Goal: Task Accomplishment & Management: Manage account settings

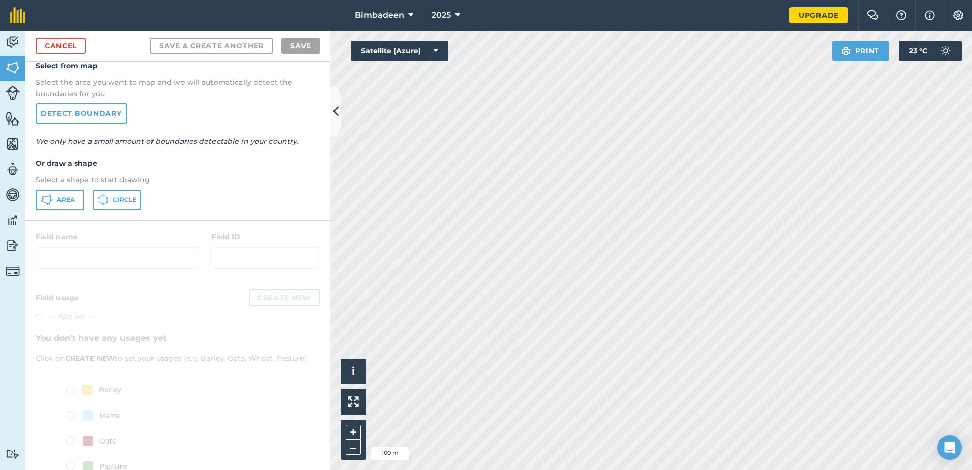
scroll to position [51, 0]
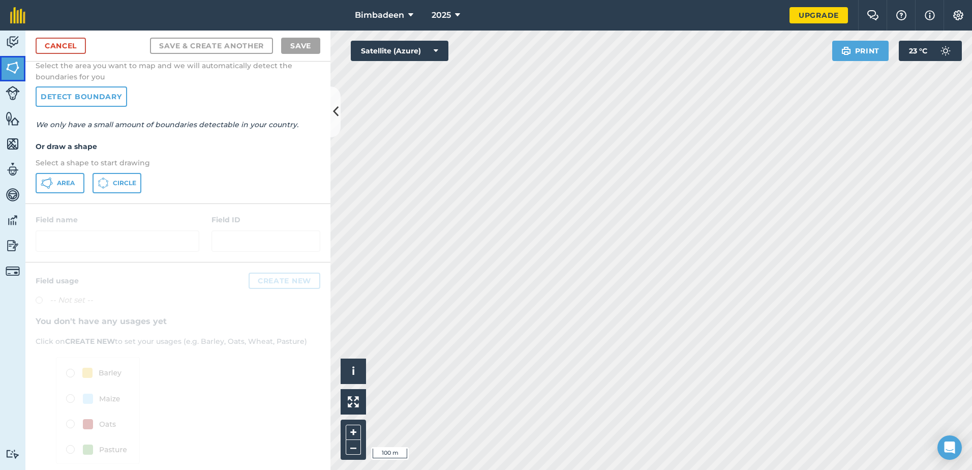
click at [9, 75] on link "Fields" at bounding box center [12, 68] width 25 height 25
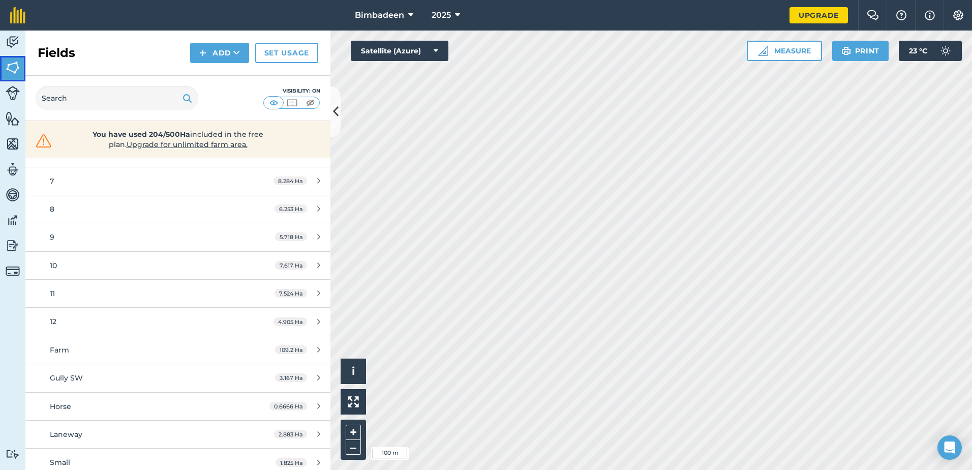
scroll to position [270, 0]
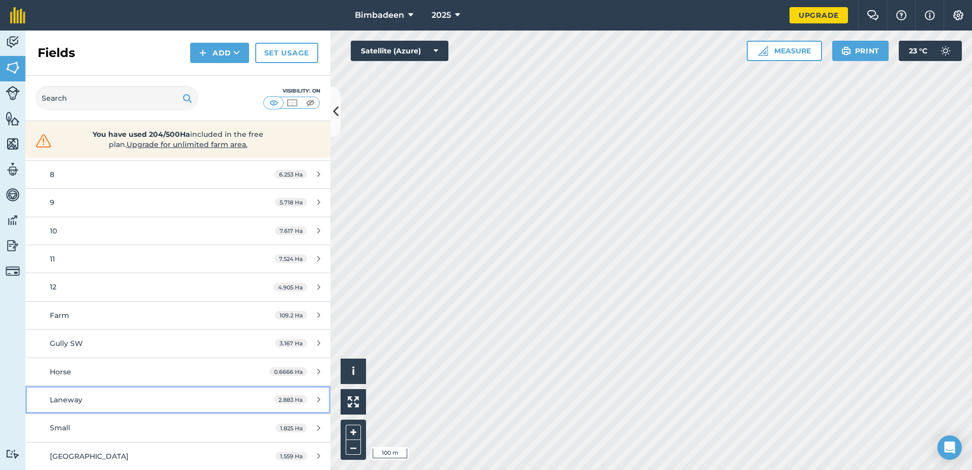
click at [151, 401] on div "Laneway" at bounding box center [145, 399] width 191 height 11
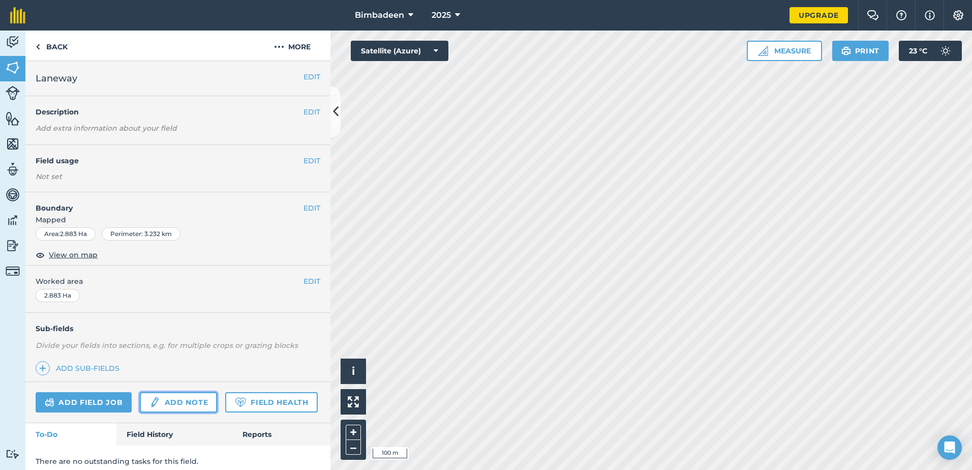
click at [151, 401] on img at bounding box center [154, 402] width 11 height 12
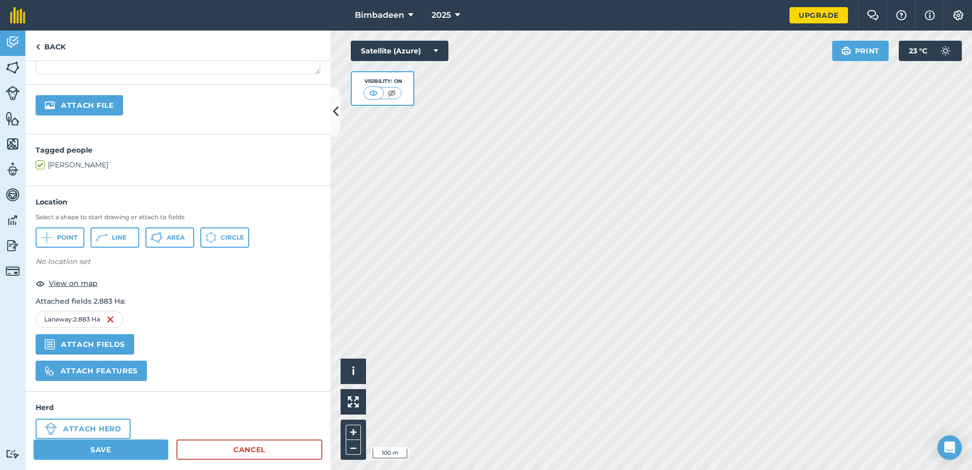
scroll to position [190, 0]
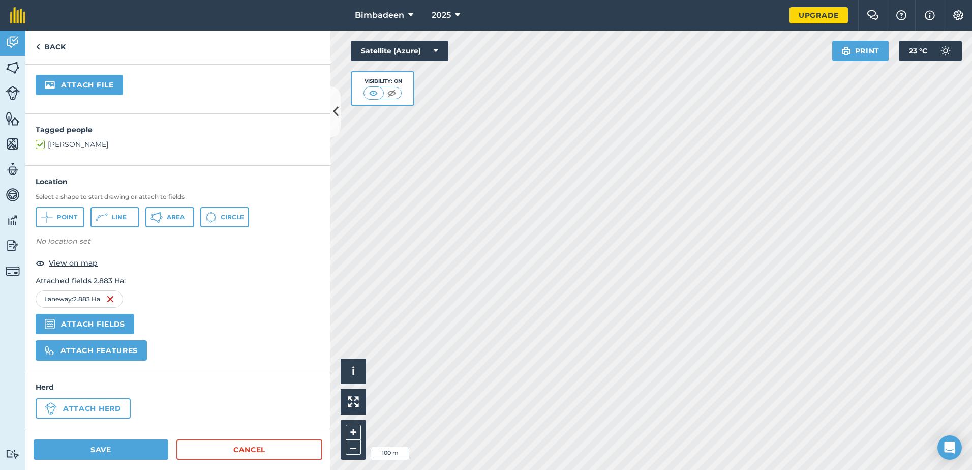
drag, startPoint x: 289, startPoint y: 318, endPoint x: 250, endPoint y: 324, distance: 39.7
click at [250, 324] on div "Attached fields 2.883 Ha : [GEOGRAPHIC_DATA] : 2.883 Ha Attach fields" at bounding box center [178, 304] width 285 height 59
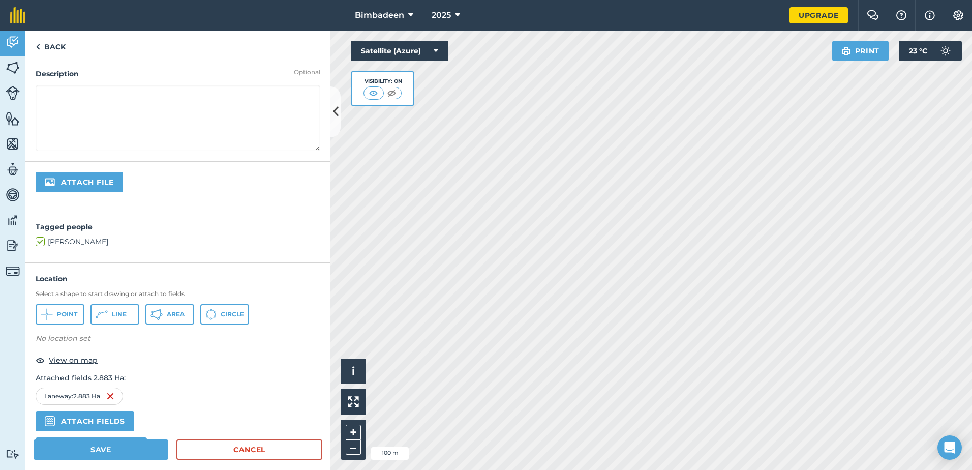
scroll to position [0, 0]
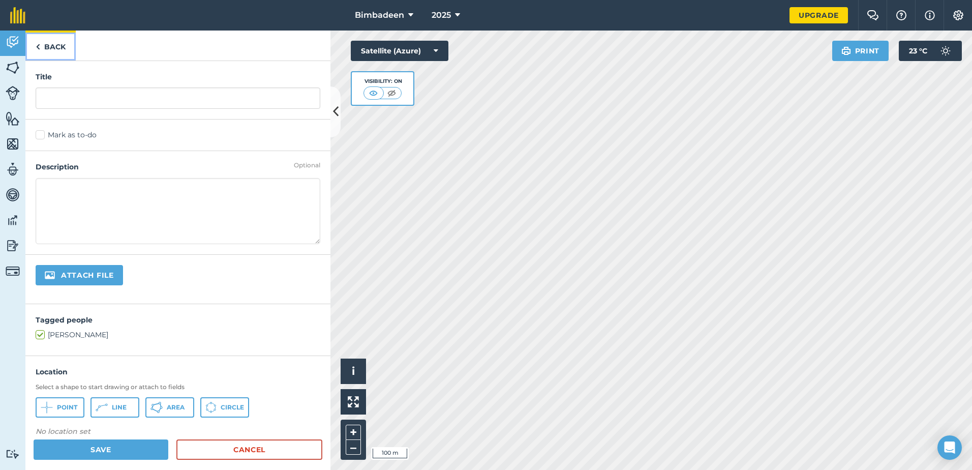
click at [44, 45] on link "Back" at bounding box center [50, 45] width 50 height 30
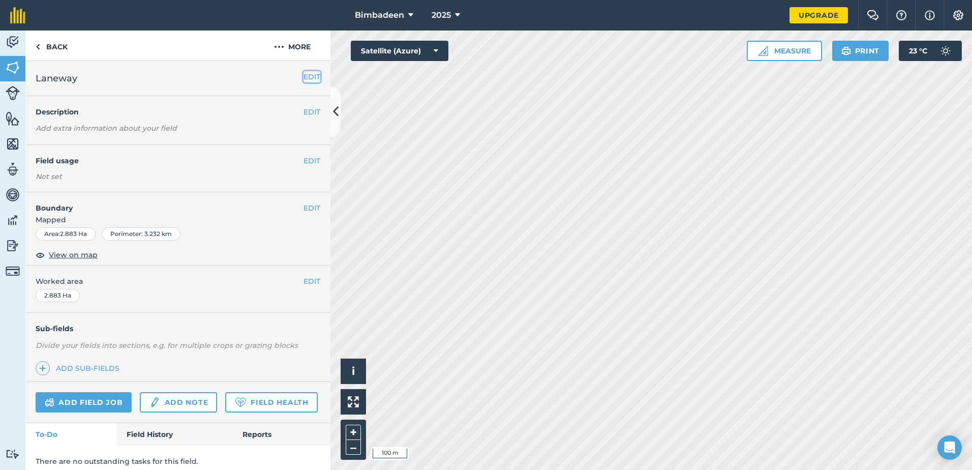
click at [306, 80] on button "EDIT" at bounding box center [311, 76] width 17 height 11
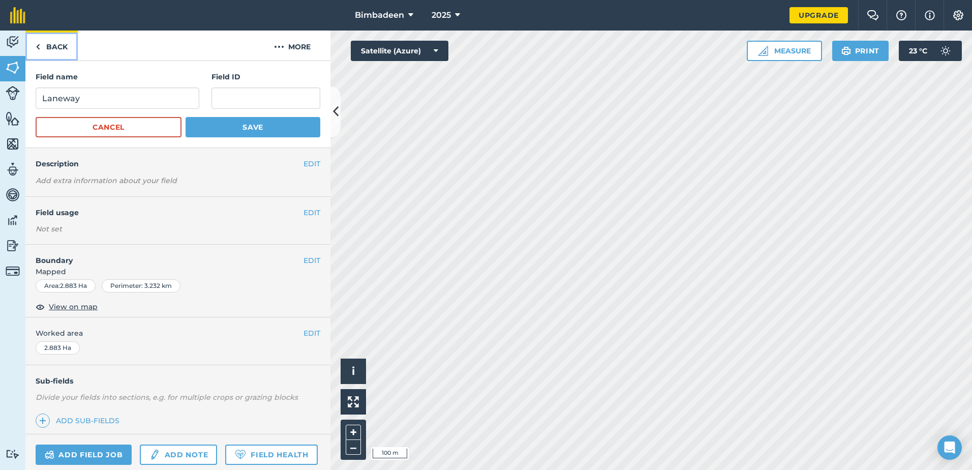
click at [37, 45] on img at bounding box center [38, 47] width 5 height 12
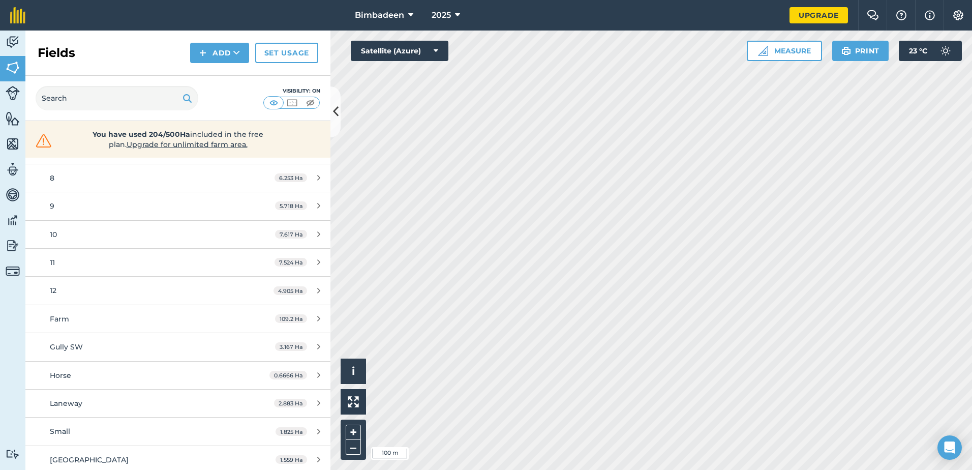
scroll to position [270, 0]
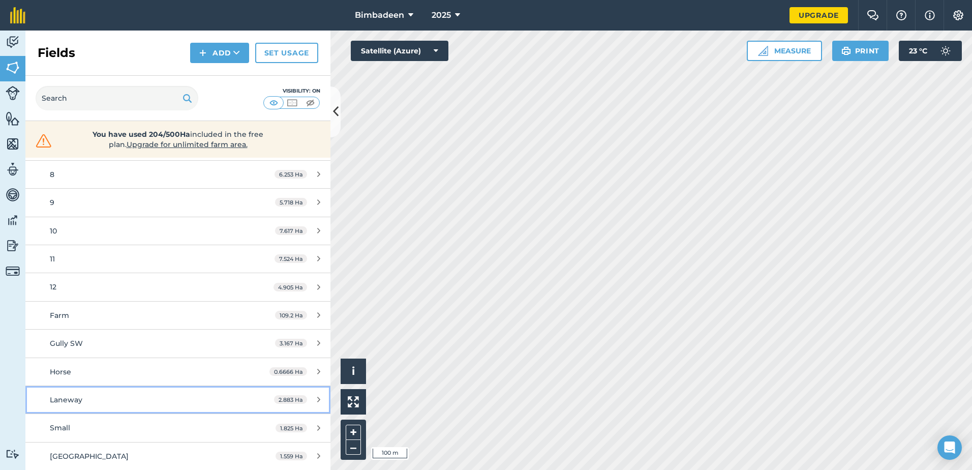
click at [313, 396] on div "2.883 Ha" at bounding box center [297, 399] width 67 height 8
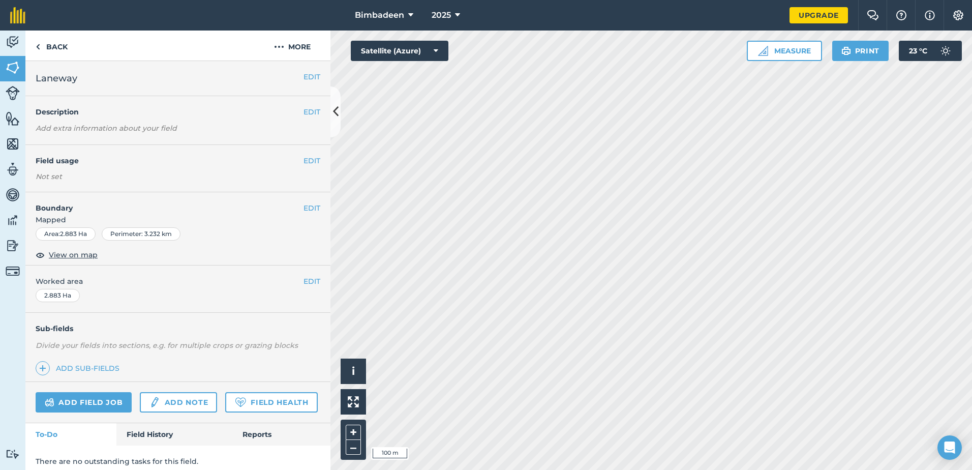
scroll to position [36, 0]
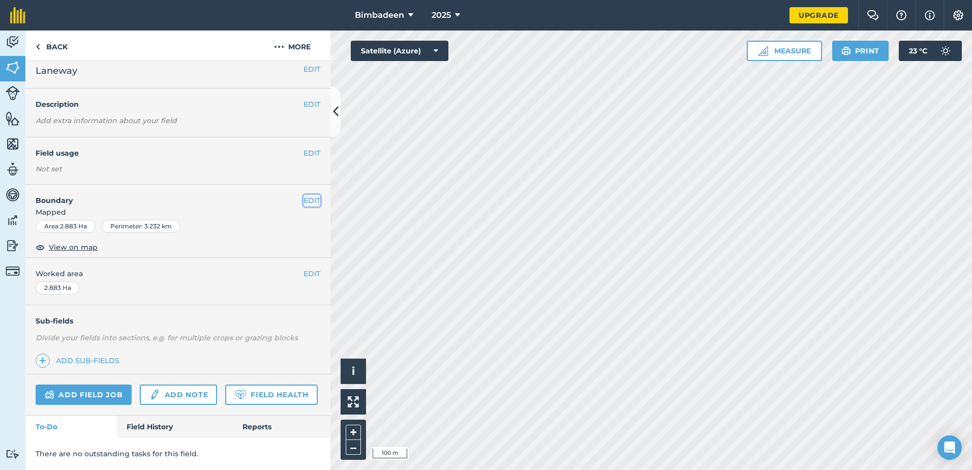
click at [308, 195] on button "EDIT" at bounding box center [311, 200] width 17 height 11
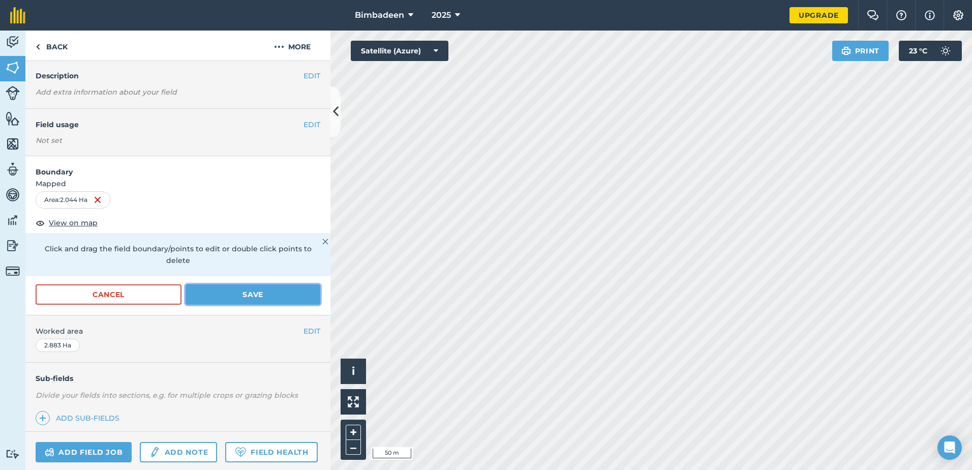
click at [277, 295] on button "Save" at bounding box center [253, 294] width 135 height 20
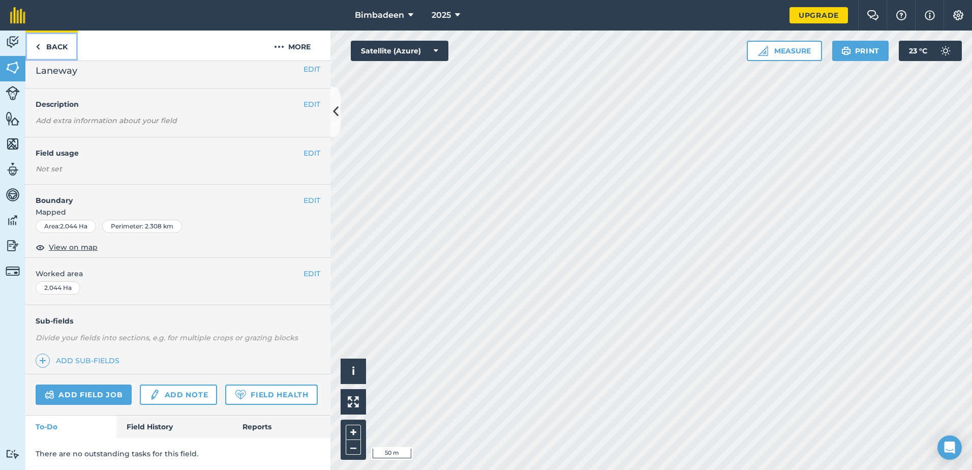
click at [41, 49] on link "Back" at bounding box center [51, 45] width 52 height 30
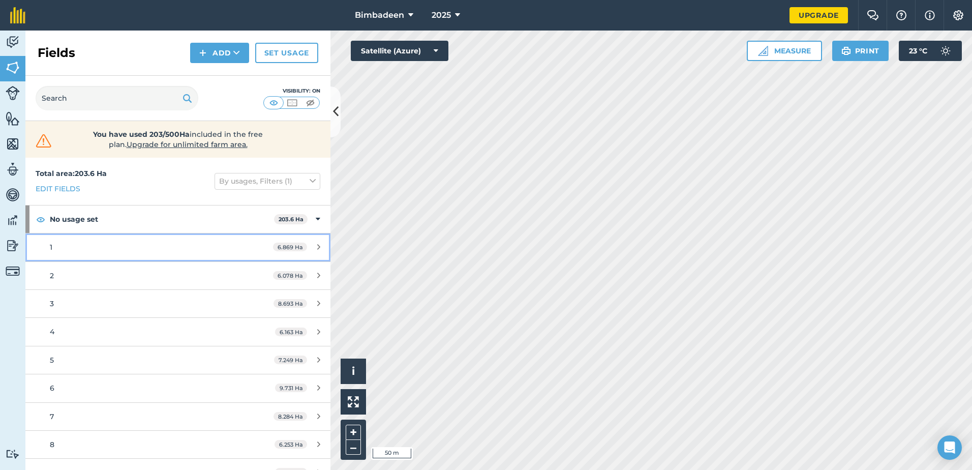
click at [317, 244] on icon at bounding box center [318, 247] width 3 height 8
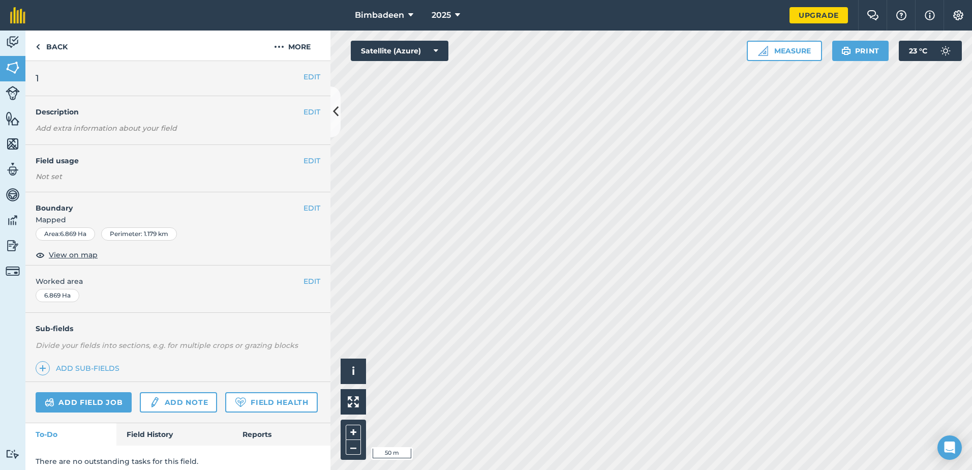
click at [304, 202] on div "EDIT Boundary Mapped Area : 6.869 Ha Perimeter : 1.179 km View on map" at bounding box center [177, 228] width 305 height 73
click at [304, 205] on button "EDIT" at bounding box center [311, 207] width 17 height 11
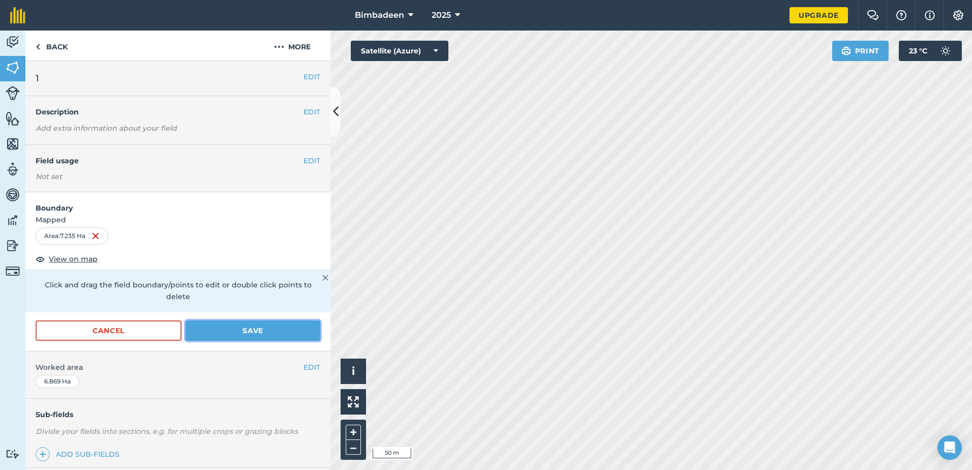
click at [219, 330] on button "Save" at bounding box center [253, 330] width 135 height 20
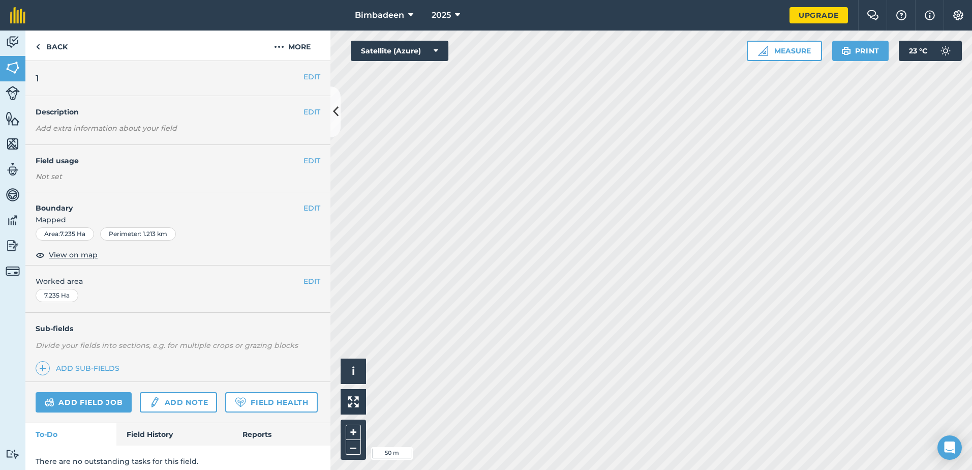
click at [550, 26] on div "Bimbadeen 2025 Upgrade Farm Chat Help Info Settings Map printing is not availab…" at bounding box center [486, 235] width 972 height 470
click at [569, 469] on html "Bimbadeen 2025 Upgrade Farm Chat Help Info Settings Map printing is not availab…" at bounding box center [486, 235] width 972 height 470
click at [41, 40] on link "Back" at bounding box center [51, 45] width 52 height 30
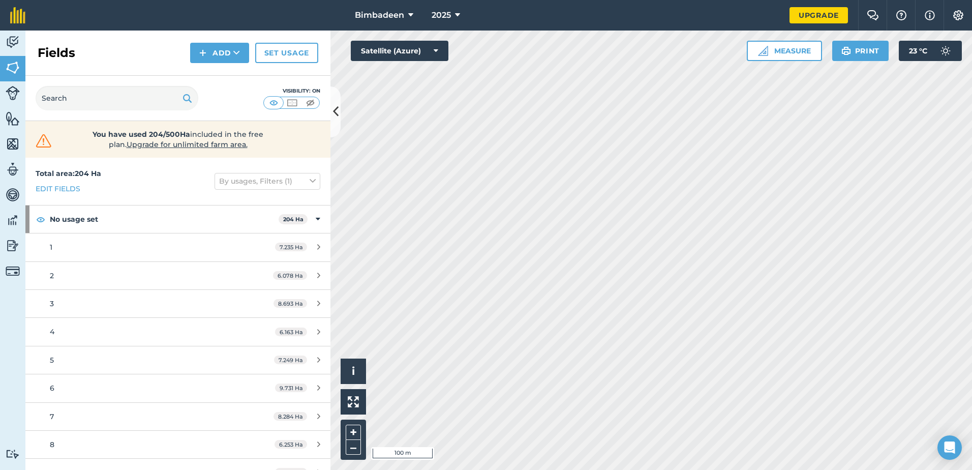
click at [205, 283] on div "Activity Fields Livestock Features Maps Team Vehicles Data Reporting Billing Tu…" at bounding box center [486, 249] width 972 height 439
click at [474, 202] on div "Activity Fields Livestock Features Maps Team Vehicles Data Reporting Billing Tu…" at bounding box center [486, 249] width 972 height 439
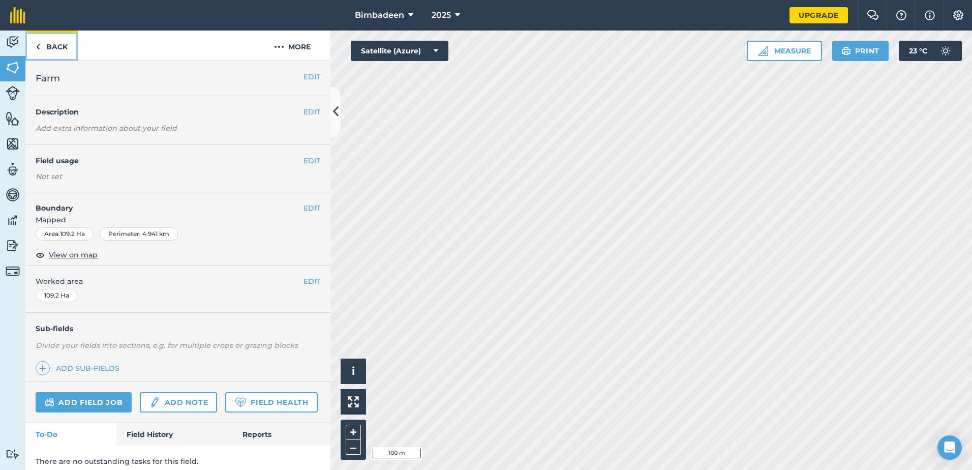
click at [44, 47] on link "Back" at bounding box center [51, 45] width 52 height 30
click at [44, 48] on link "Back" at bounding box center [51, 45] width 52 height 30
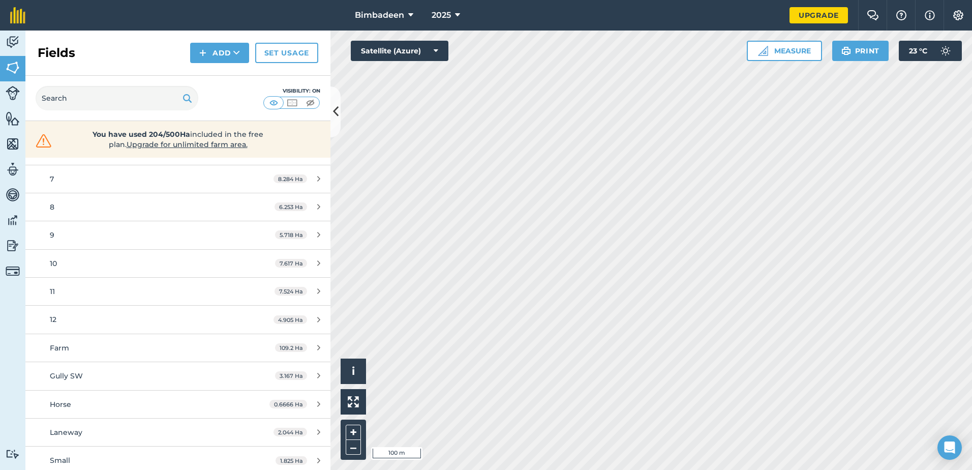
scroll to position [254, 0]
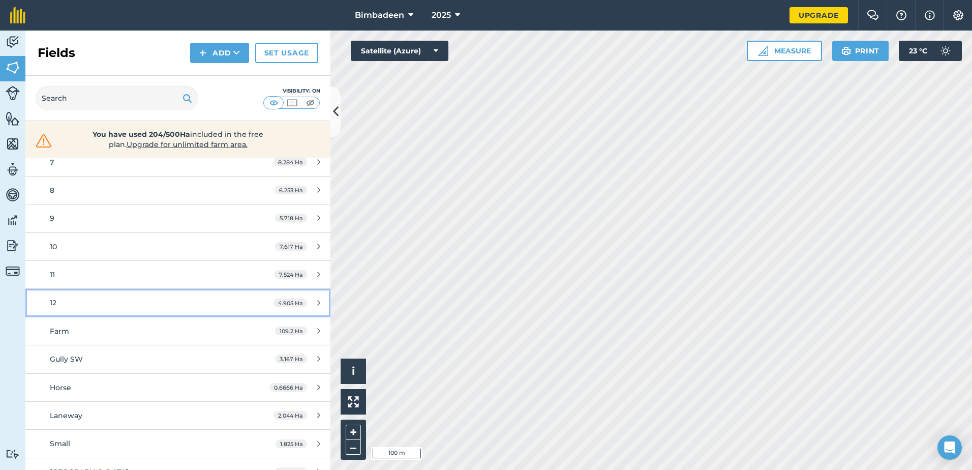
click at [313, 301] on div "4.905 Ha" at bounding box center [296, 303] width 67 height 8
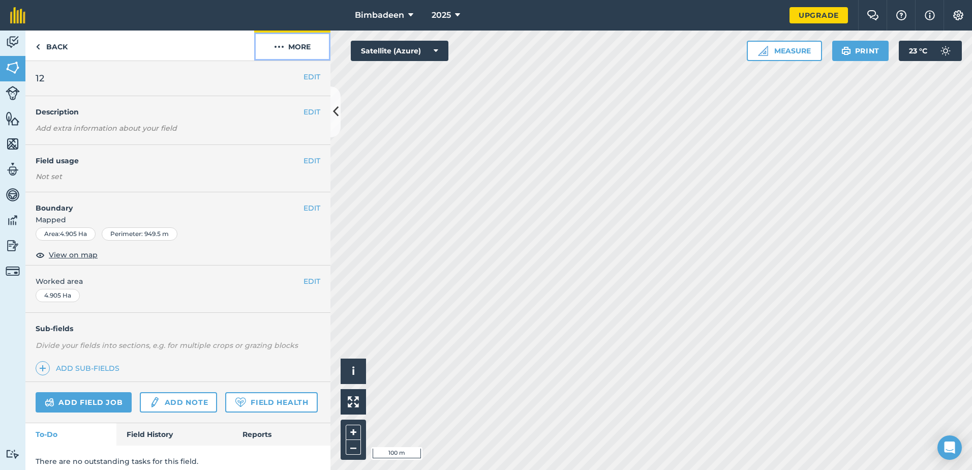
click at [296, 46] on button "More" at bounding box center [292, 45] width 76 height 30
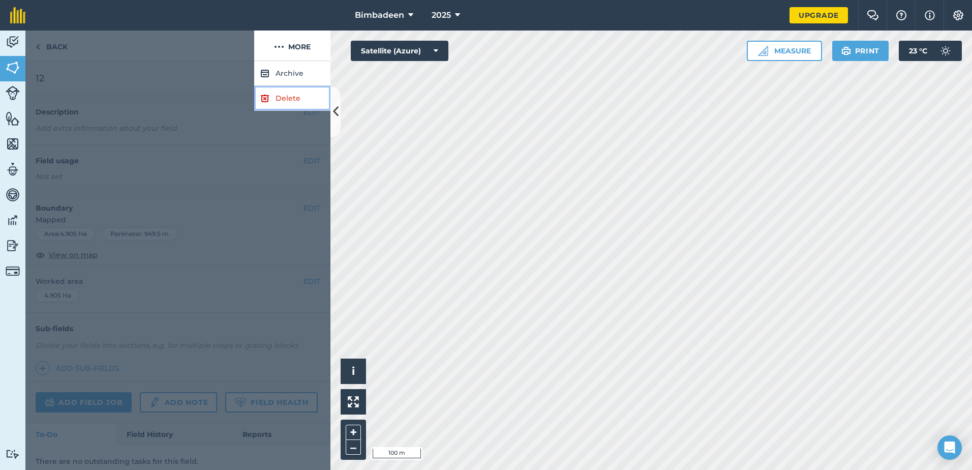
click at [295, 92] on link "Delete" at bounding box center [292, 98] width 76 height 25
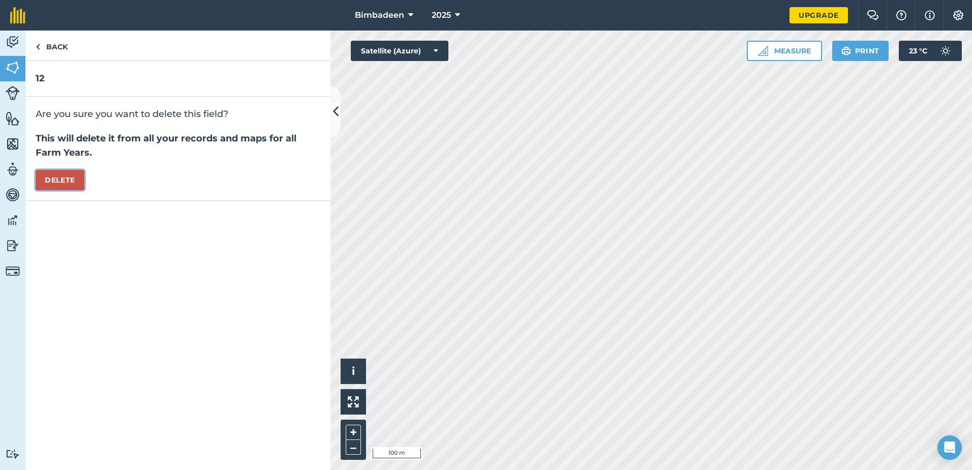
click at [72, 183] on button "Delete" at bounding box center [60, 180] width 49 height 20
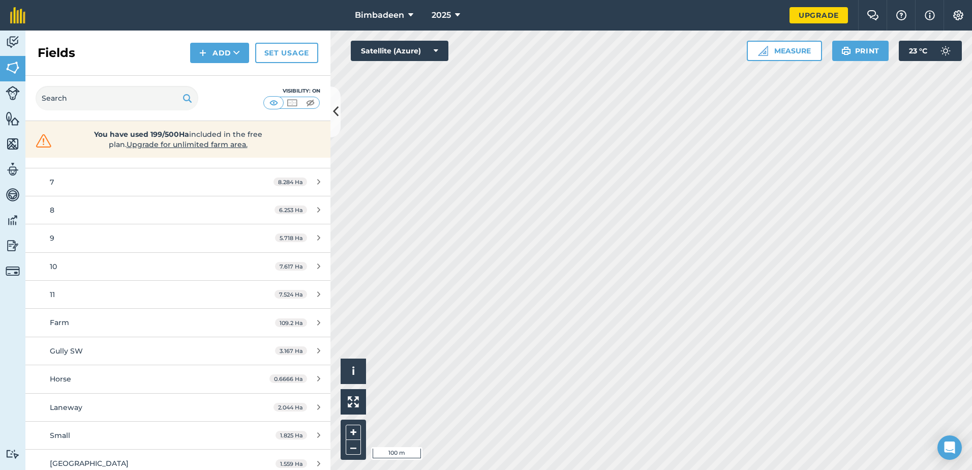
scroll to position [242, 0]
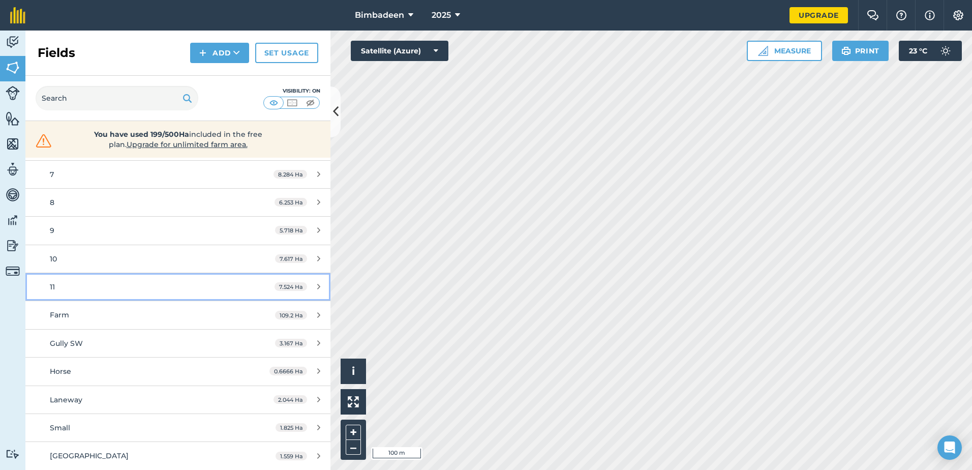
click at [317, 288] on icon at bounding box center [318, 287] width 3 height 8
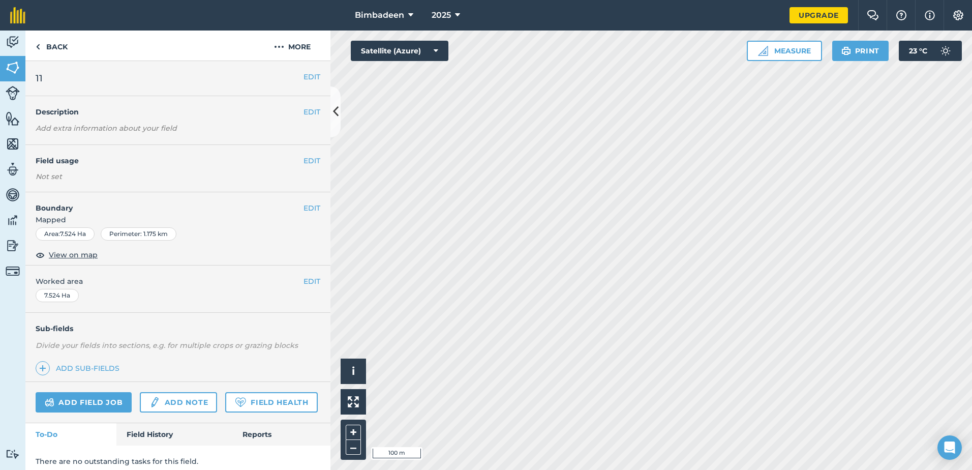
scroll to position [36, 0]
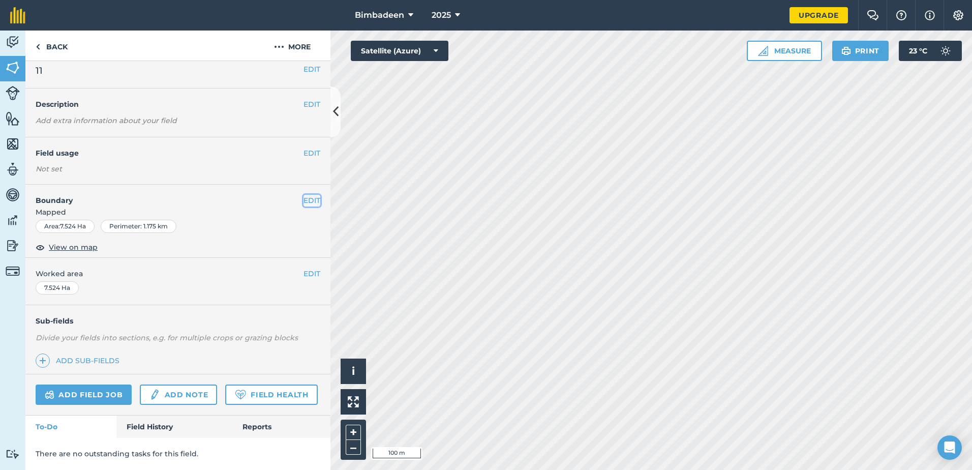
click at [304, 195] on button "EDIT" at bounding box center [311, 200] width 17 height 11
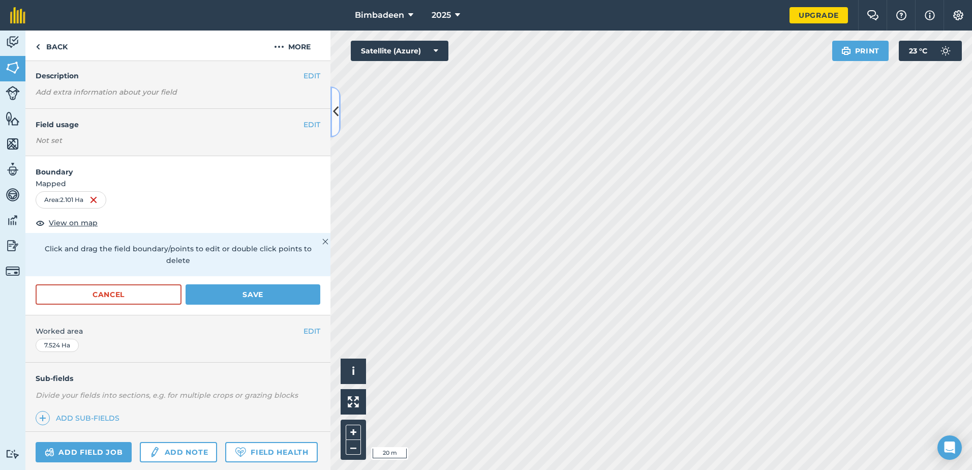
click at [338, 110] on icon at bounding box center [336, 112] width 6 height 18
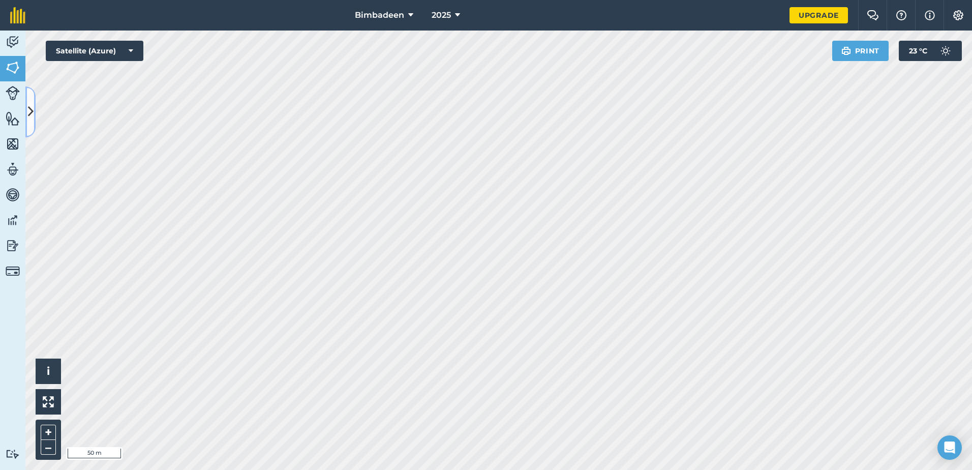
click at [28, 114] on icon at bounding box center [31, 112] width 6 height 18
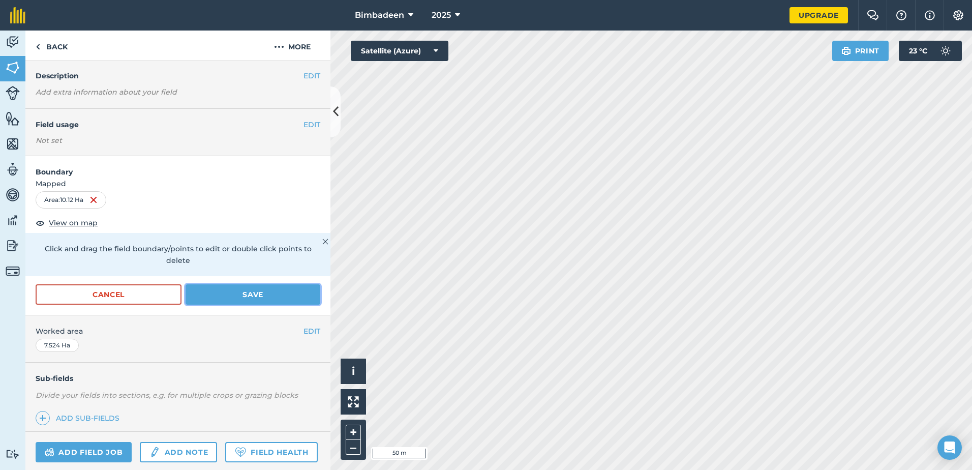
click at [231, 295] on button "Save" at bounding box center [253, 294] width 135 height 20
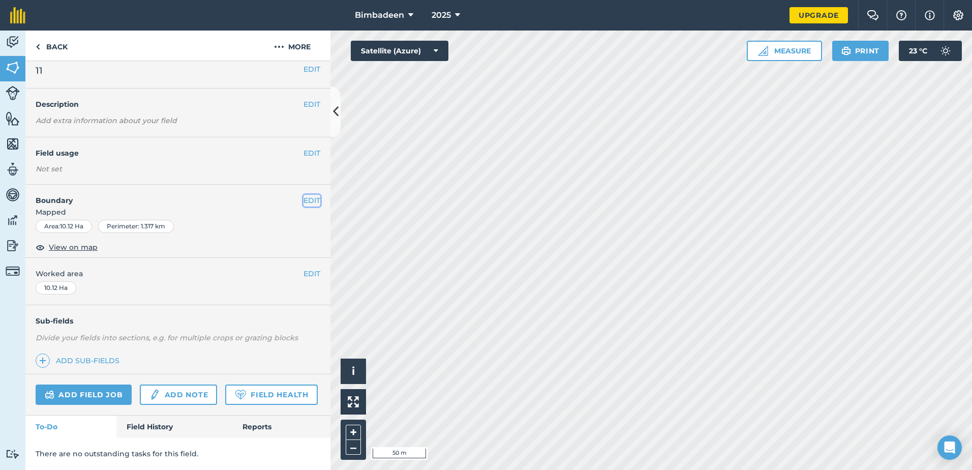
click at [303, 195] on button "EDIT" at bounding box center [311, 200] width 17 height 11
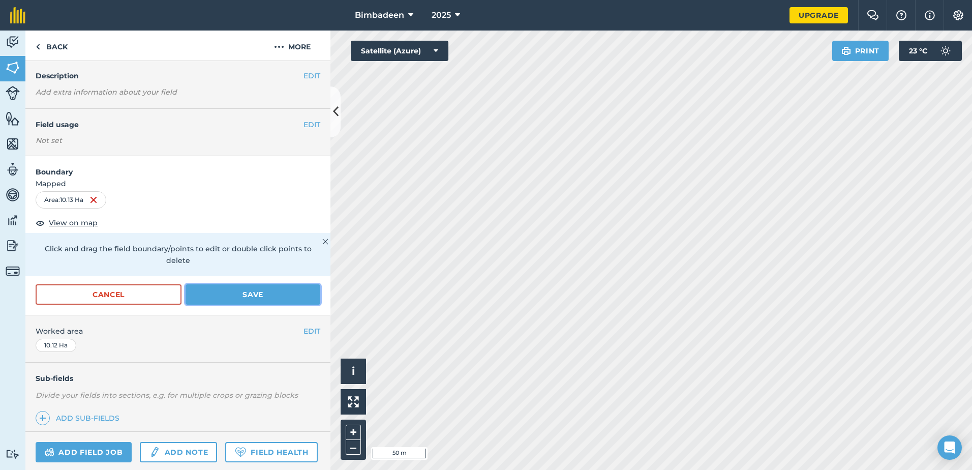
click at [281, 289] on button "Save" at bounding box center [253, 294] width 135 height 20
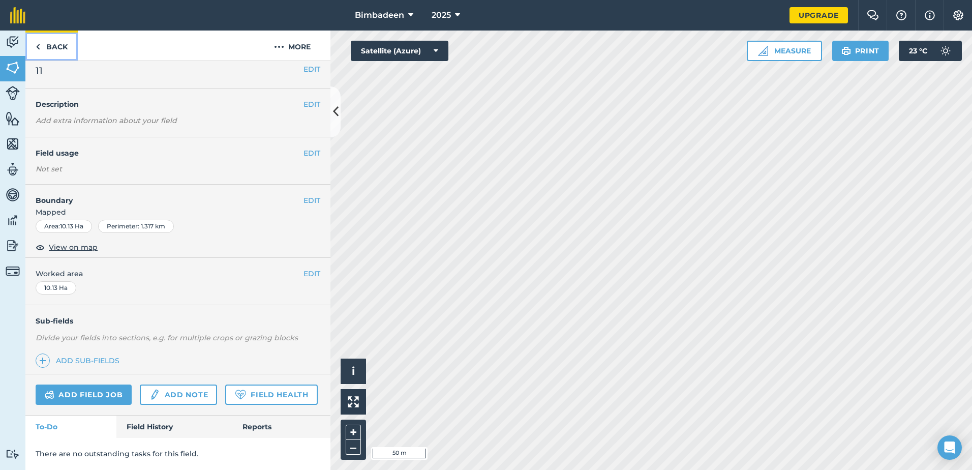
click at [40, 46] on img at bounding box center [38, 47] width 5 height 12
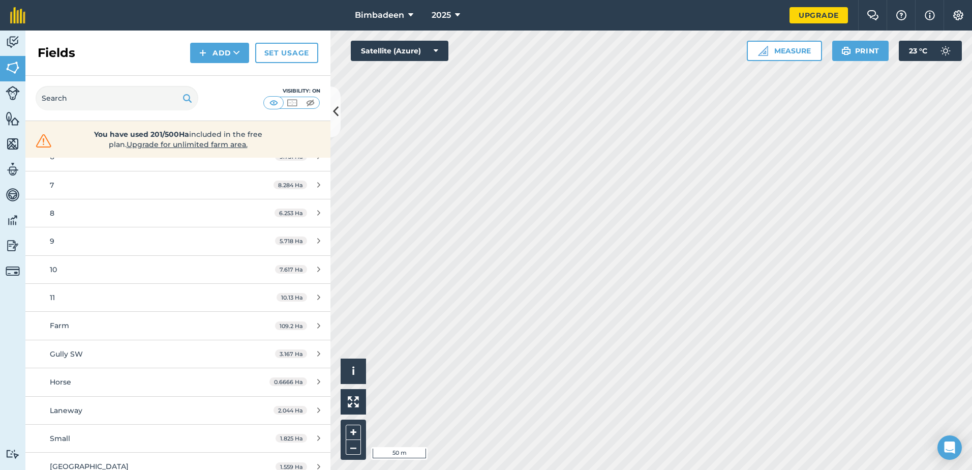
scroll to position [242, 0]
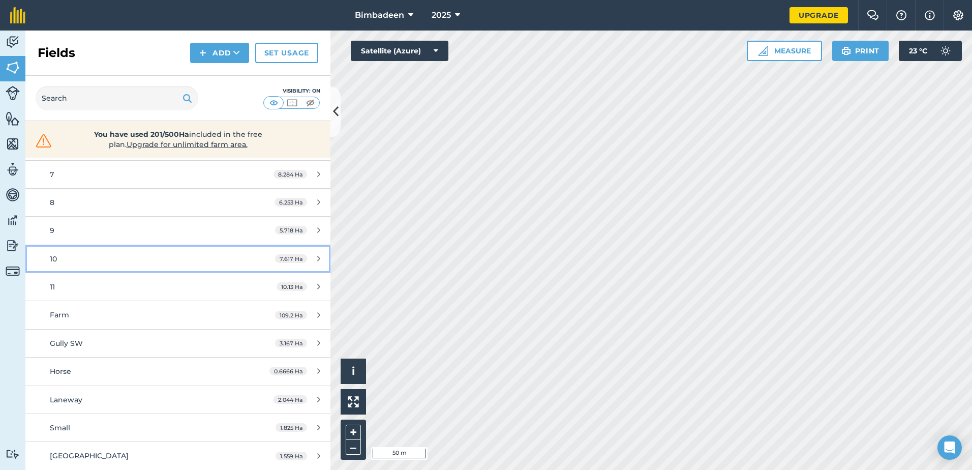
click at [313, 255] on div "7.617 Ha" at bounding box center [298, 259] width 66 height 8
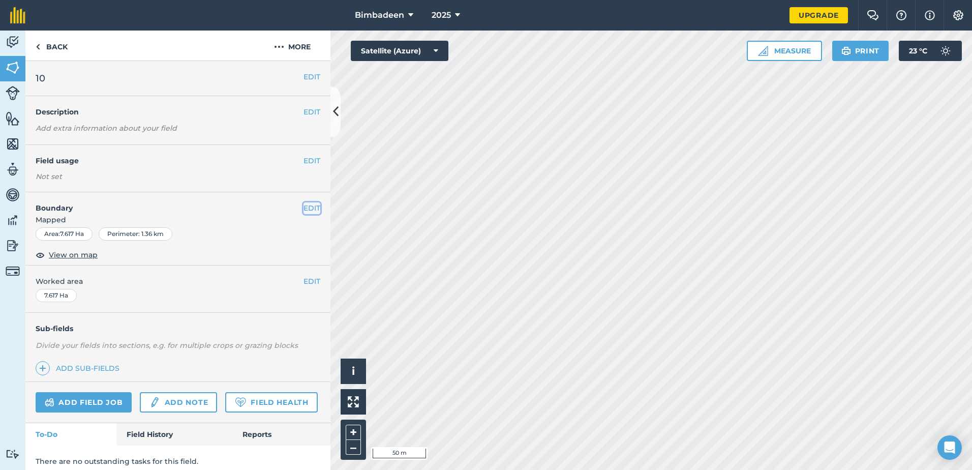
click at [309, 210] on button "EDIT" at bounding box center [311, 207] width 17 height 11
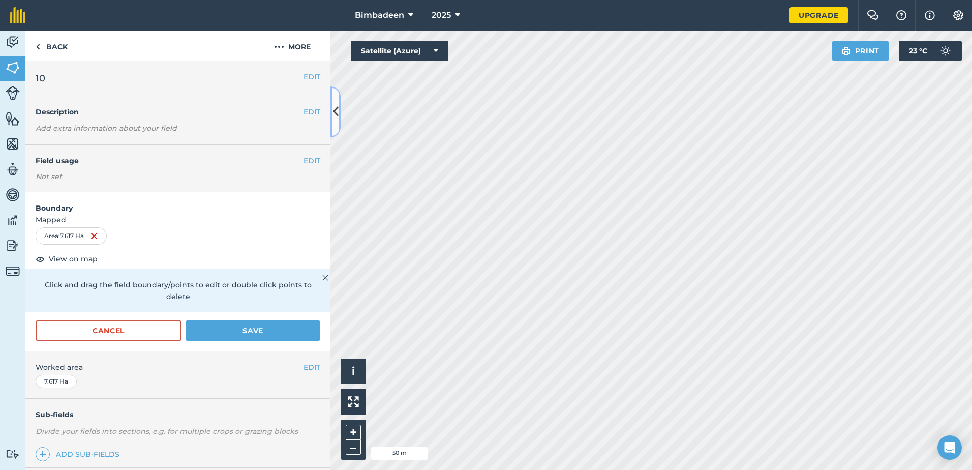
click at [334, 114] on icon at bounding box center [336, 112] width 6 height 18
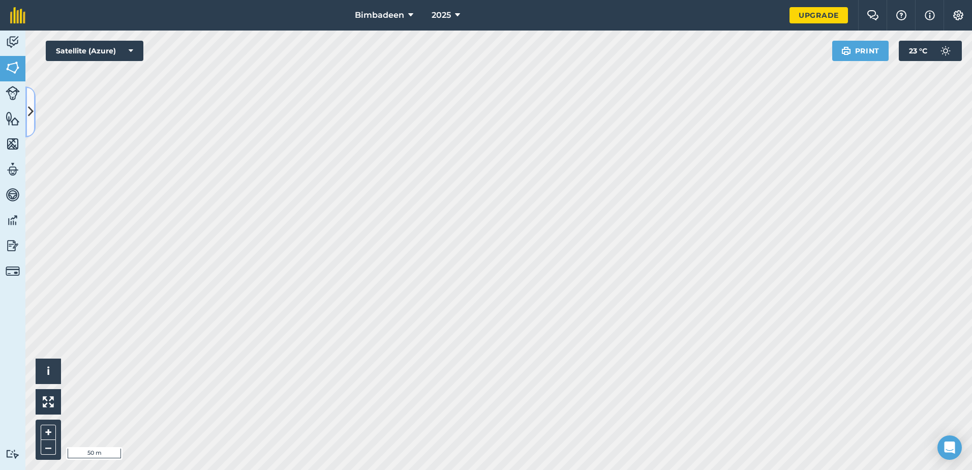
click at [30, 107] on icon at bounding box center [31, 112] width 6 height 18
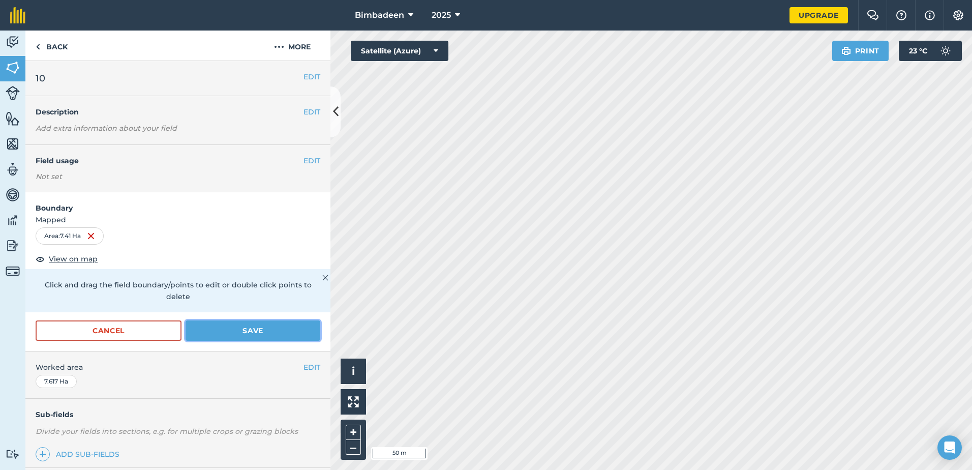
click at [265, 326] on button "Save" at bounding box center [253, 330] width 135 height 20
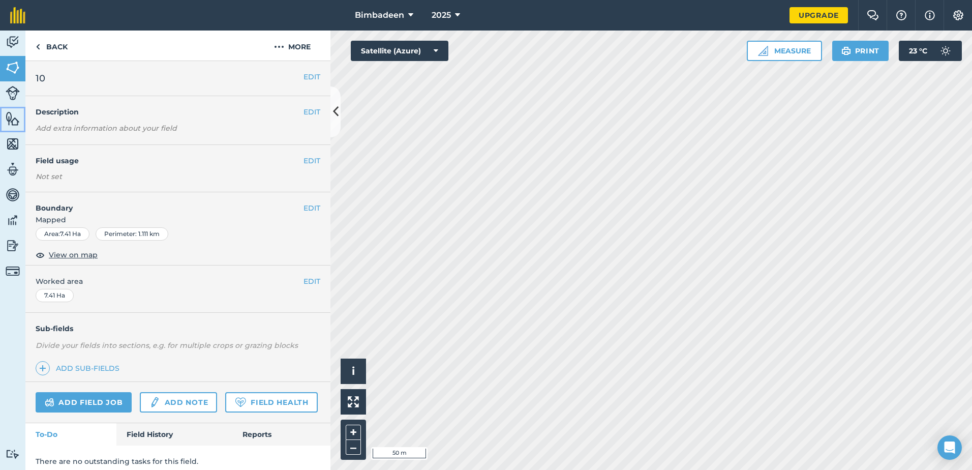
click at [15, 125] on img at bounding box center [13, 118] width 14 height 15
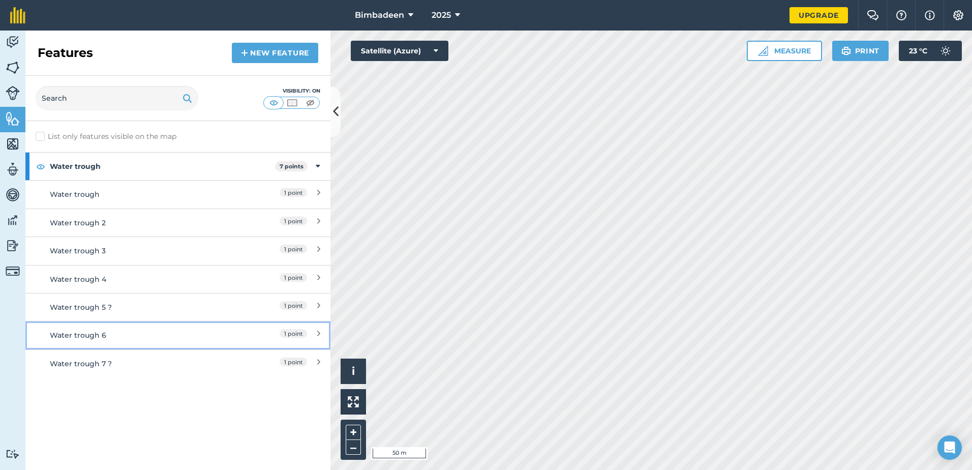
click at [315, 330] on div "1 point" at bounding box center [275, 334] width 90 height 11
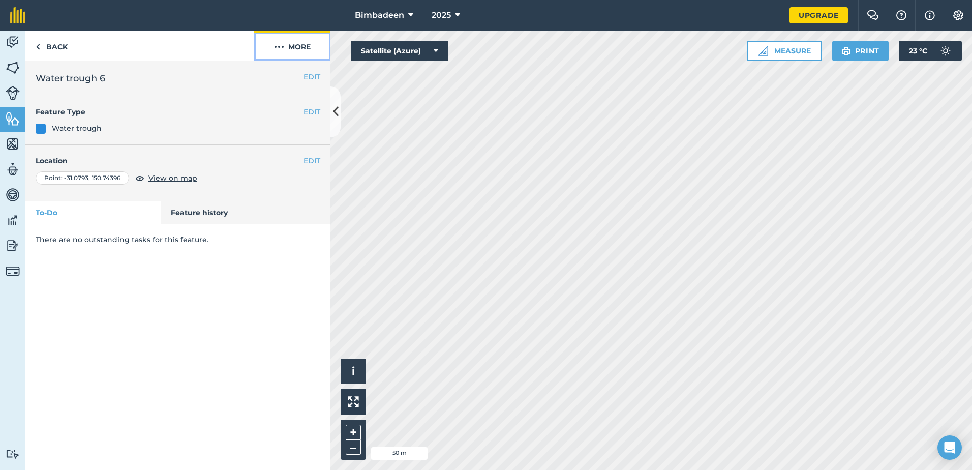
click at [304, 47] on button "More" at bounding box center [292, 45] width 76 height 30
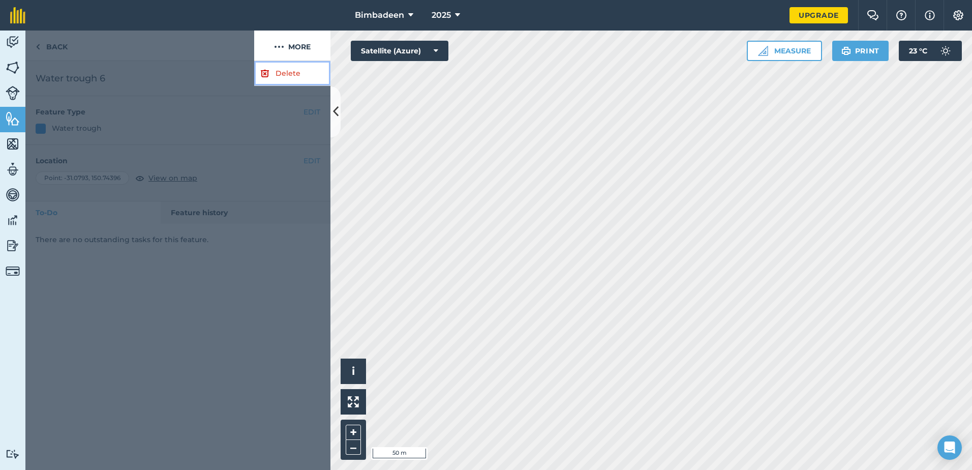
click at [288, 71] on link "Delete" at bounding box center [292, 73] width 76 height 25
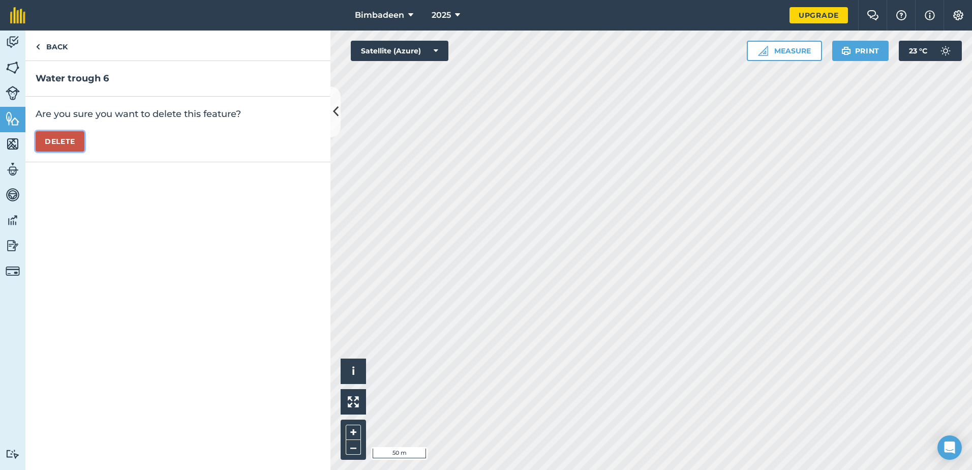
click at [70, 147] on button "Delete" at bounding box center [60, 141] width 49 height 20
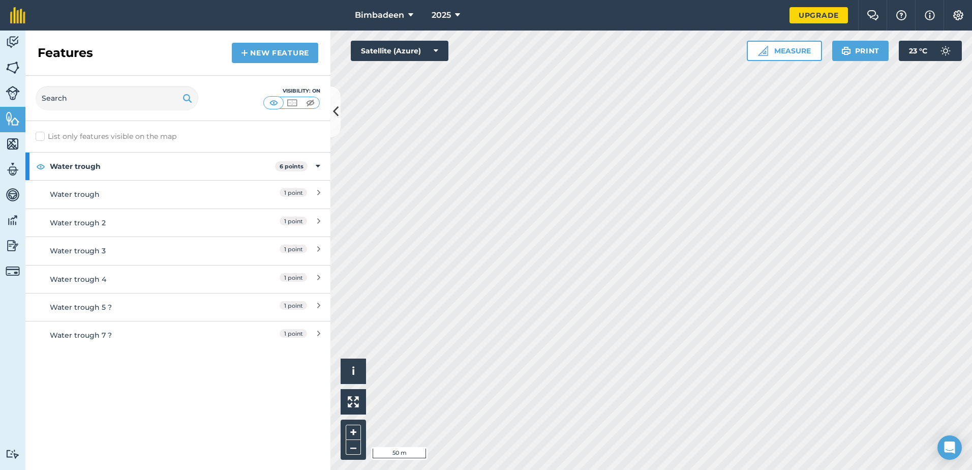
click at [68, 46] on h2 "Features" at bounding box center [65, 53] width 55 height 16
click at [97, 307] on div "Water trough 5 ?" at bounding box center [140, 306] width 180 height 11
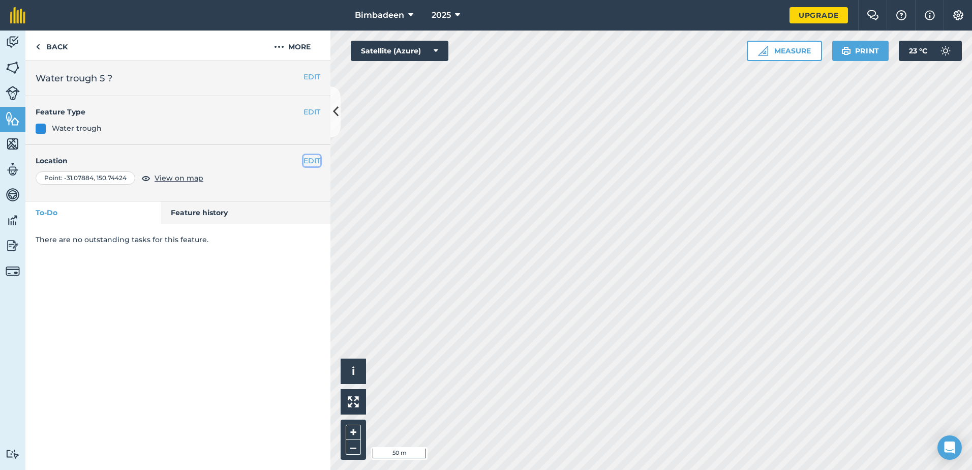
click at [319, 161] on button "EDIT" at bounding box center [311, 160] width 17 height 11
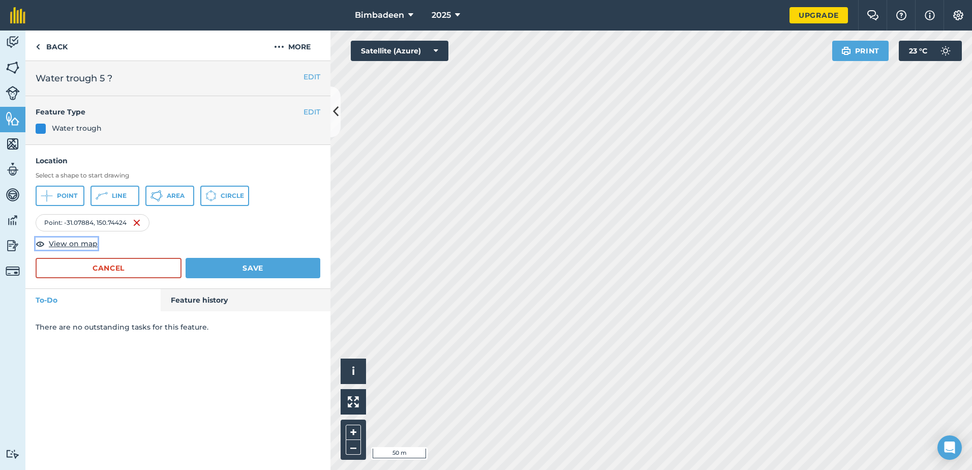
click at [80, 241] on span "View on map" at bounding box center [73, 243] width 49 height 11
click at [51, 45] on link "Back" at bounding box center [51, 45] width 52 height 30
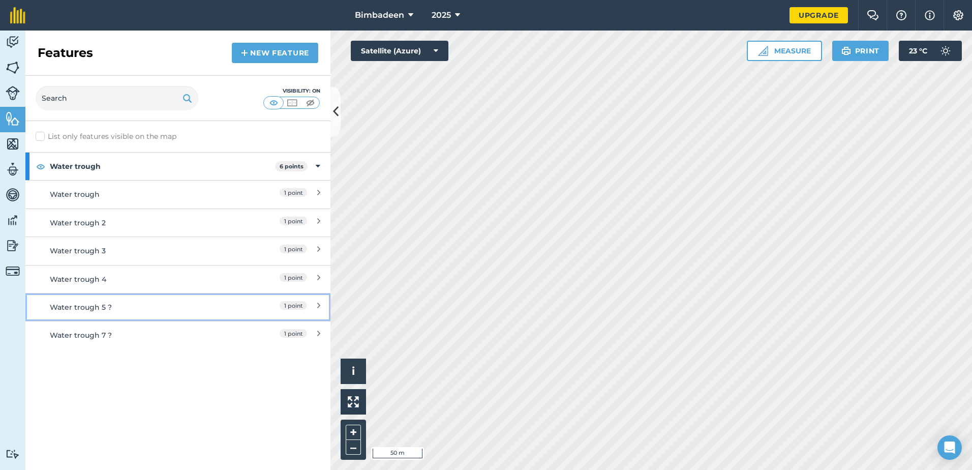
click at [319, 305] on icon at bounding box center [318, 306] width 3 height 11
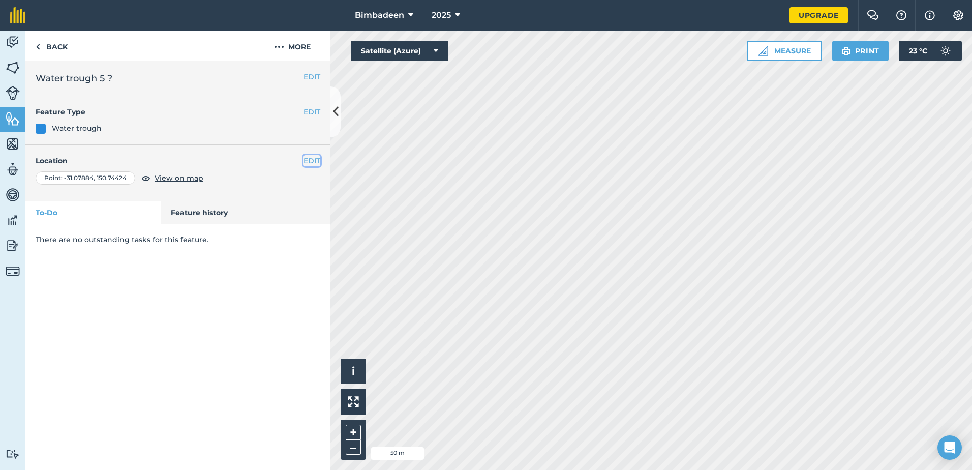
click at [310, 163] on button "EDIT" at bounding box center [311, 160] width 17 height 11
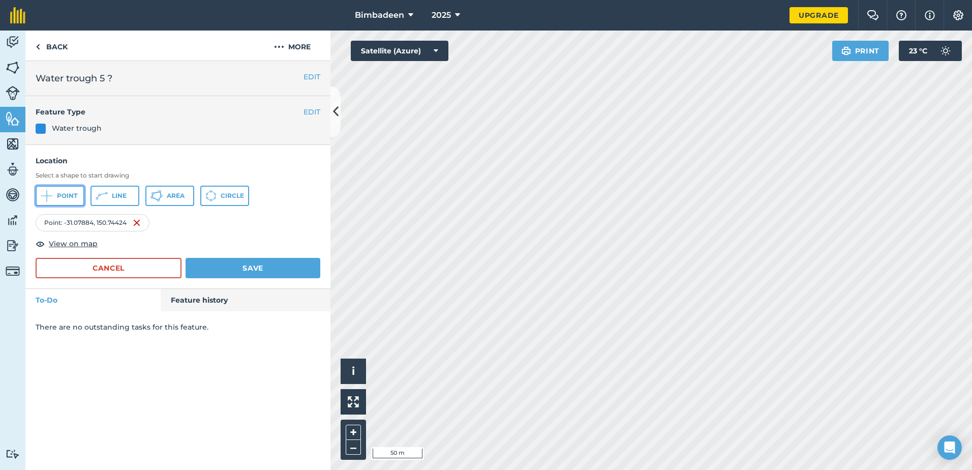
click at [54, 197] on button "Point" at bounding box center [60, 196] width 49 height 20
click at [281, 280] on div "Location Select a shape to start drawing Point Line Area [GEOGRAPHIC_DATA] 1 : …" at bounding box center [177, 217] width 305 height 144
click at [283, 269] on button "Save" at bounding box center [253, 268] width 135 height 20
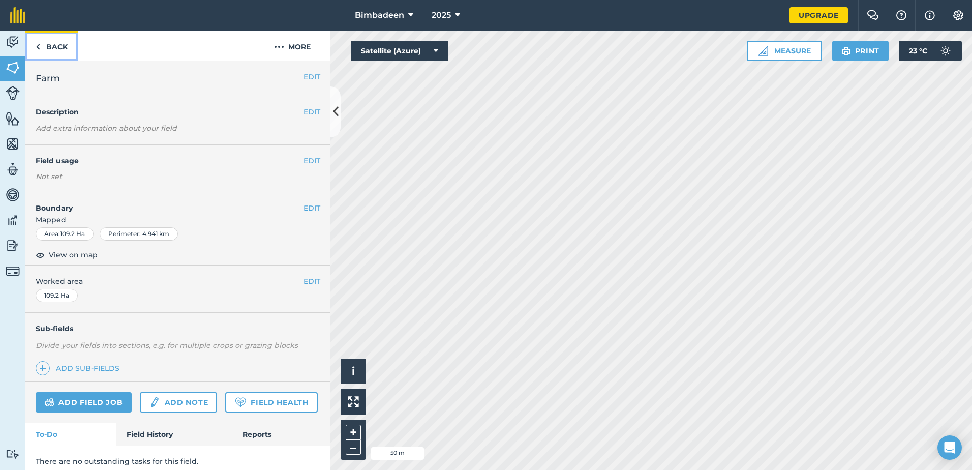
click at [52, 51] on link "Back" at bounding box center [51, 45] width 52 height 30
click at [58, 49] on link "Back" at bounding box center [51, 45] width 52 height 30
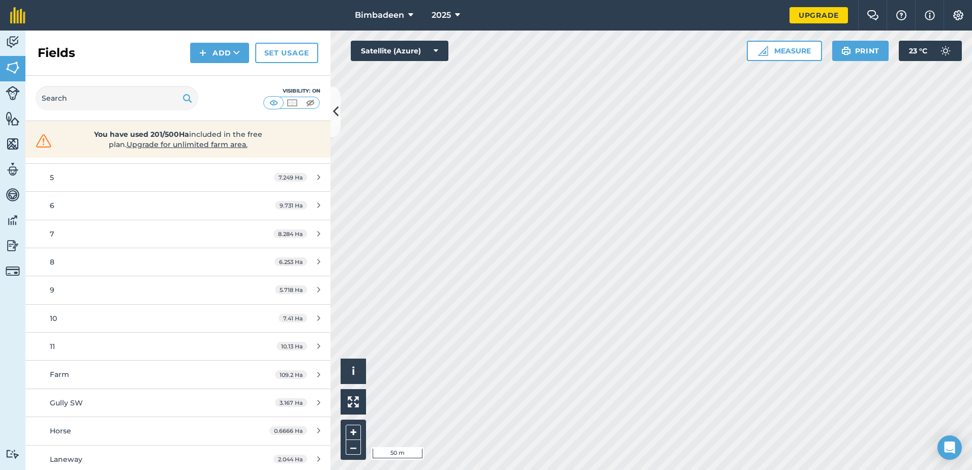
scroll to position [242, 0]
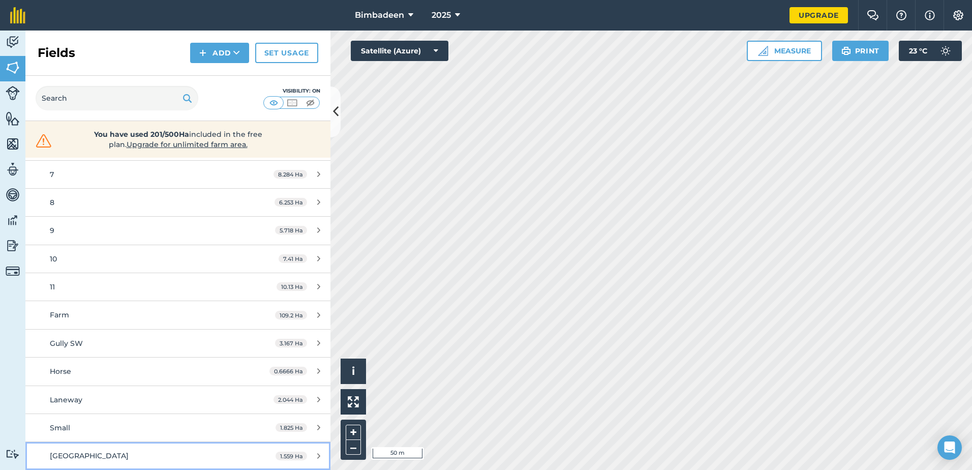
click at [66, 451] on span "[GEOGRAPHIC_DATA]" at bounding box center [89, 455] width 79 height 9
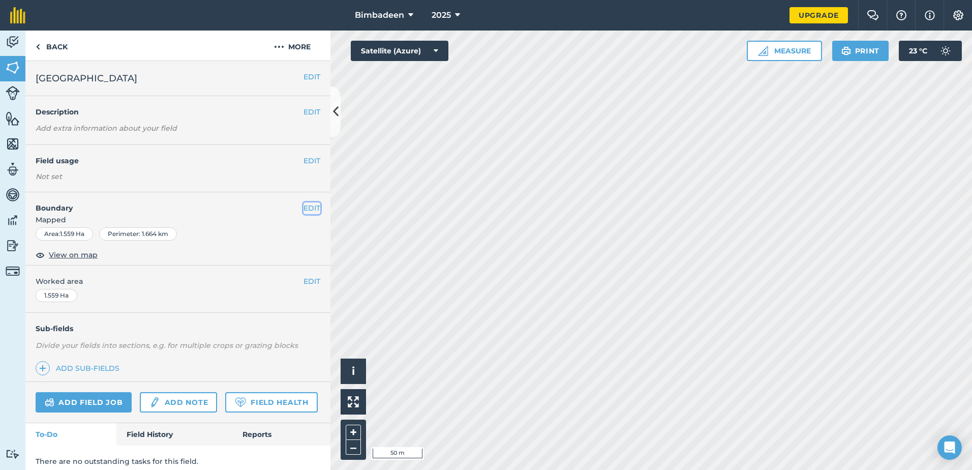
click at [303, 208] on button "EDIT" at bounding box center [311, 207] width 17 height 11
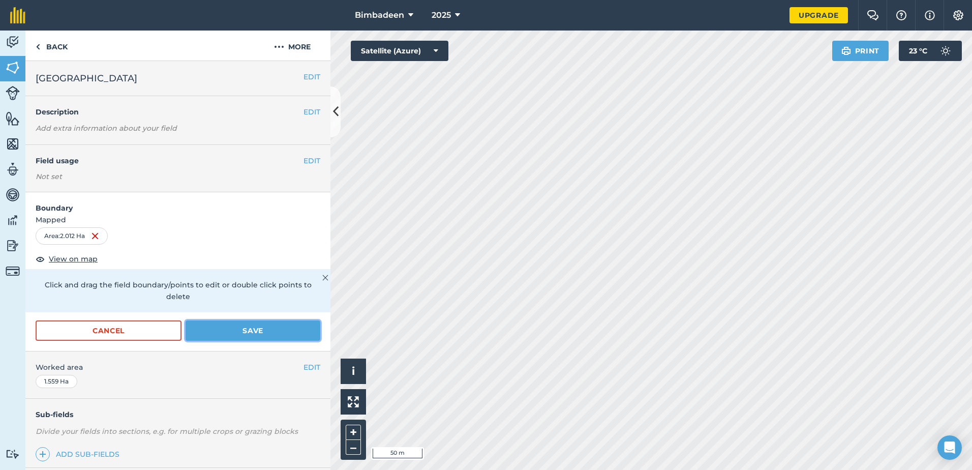
click at [246, 321] on button "Save" at bounding box center [253, 330] width 135 height 20
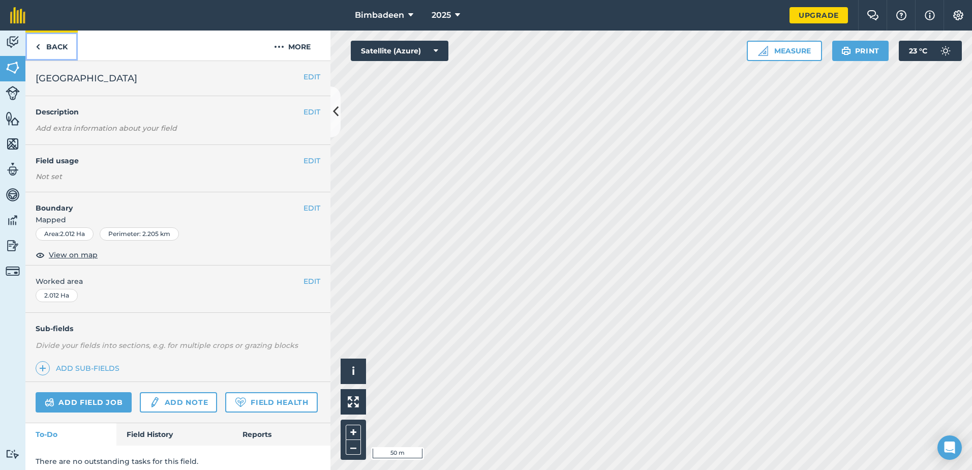
click at [42, 39] on link "Back" at bounding box center [51, 45] width 52 height 30
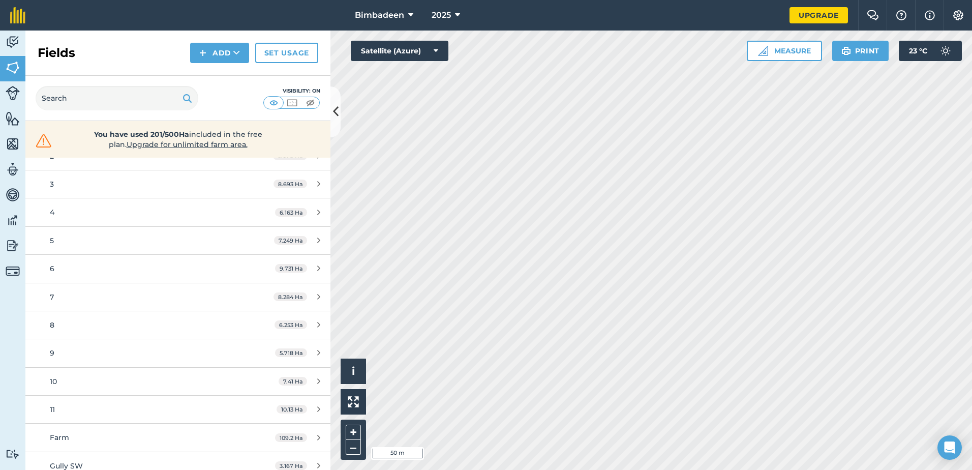
scroll to position [203, 0]
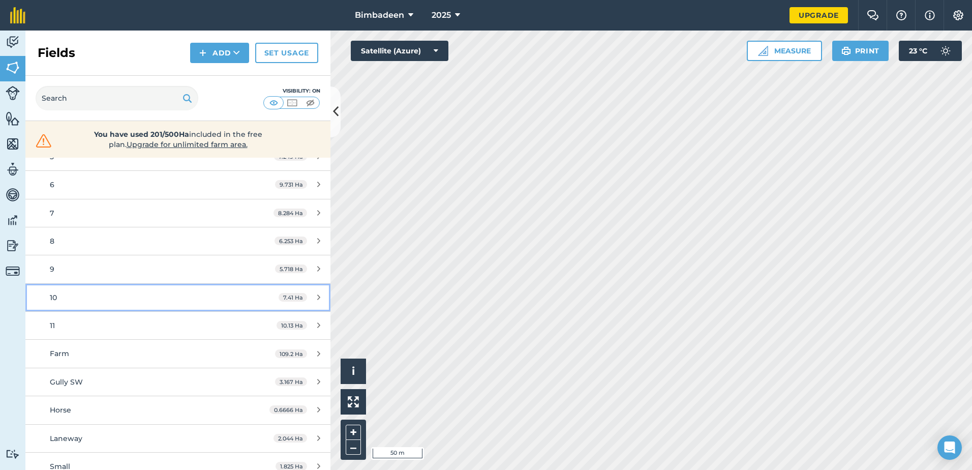
click at [69, 302] on div "10" at bounding box center [145, 297] width 191 height 11
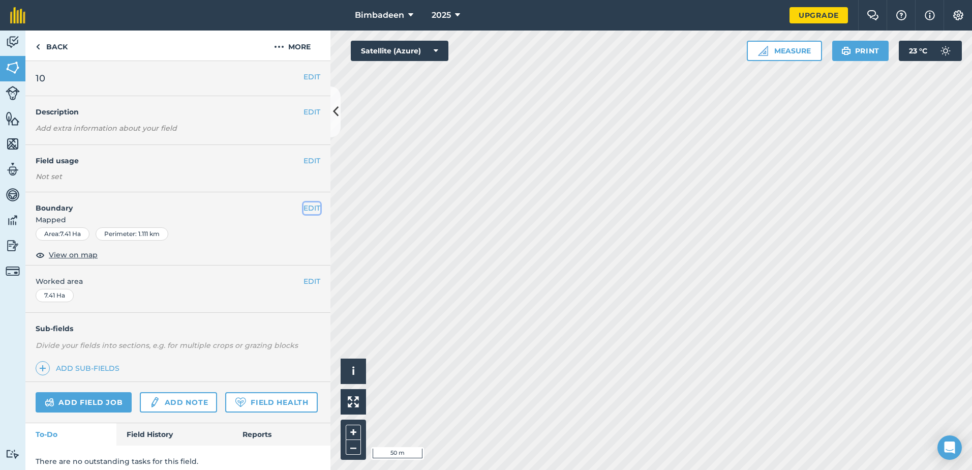
click at [303, 207] on button "EDIT" at bounding box center [311, 207] width 17 height 11
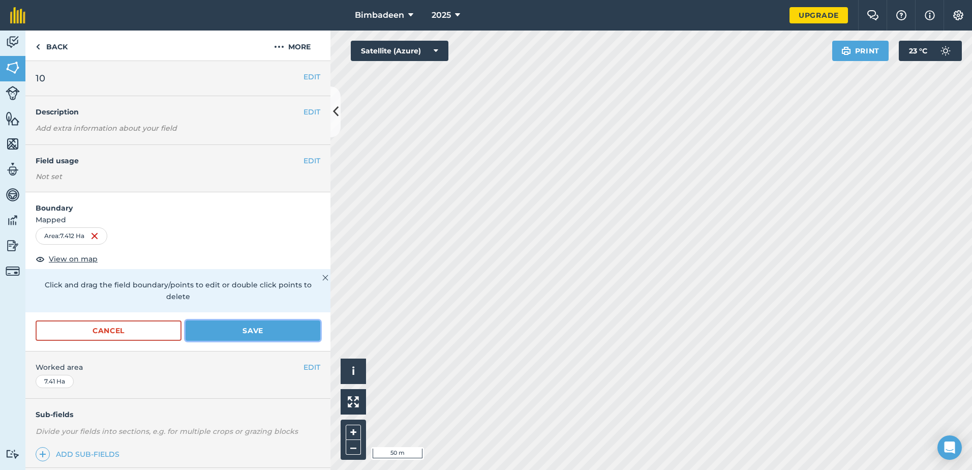
click at [278, 322] on button "Save" at bounding box center [253, 330] width 135 height 20
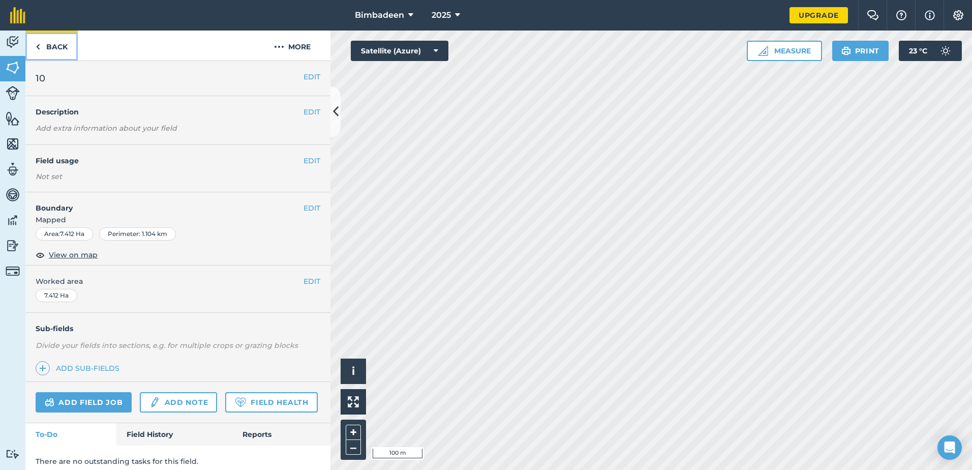
click at [57, 42] on link "Back" at bounding box center [51, 45] width 52 height 30
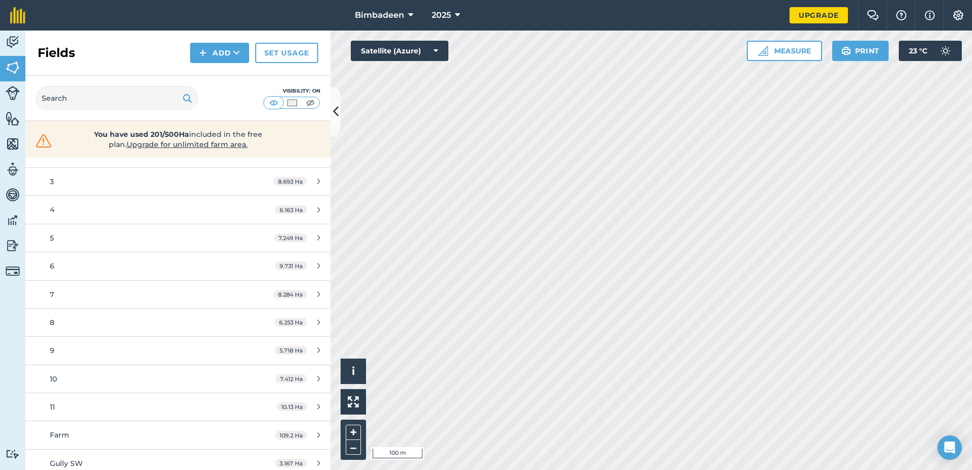
scroll to position [203, 0]
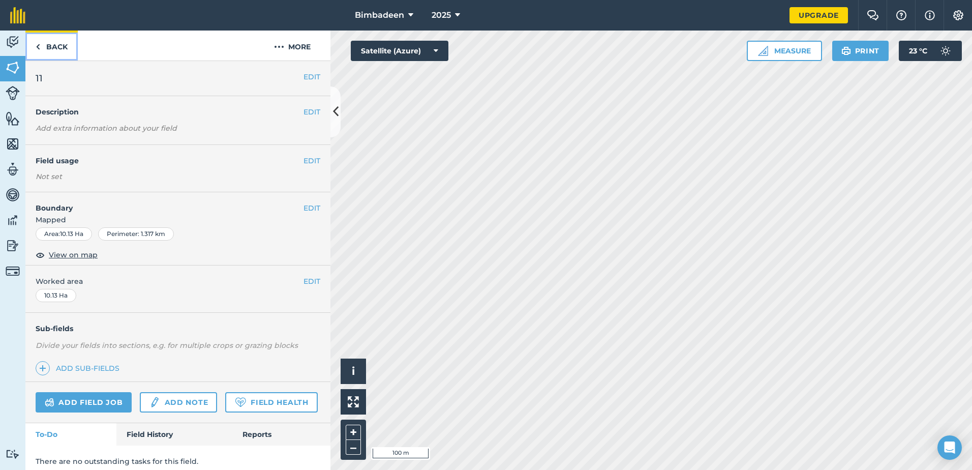
click at [42, 41] on link "Back" at bounding box center [51, 45] width 52 height 30
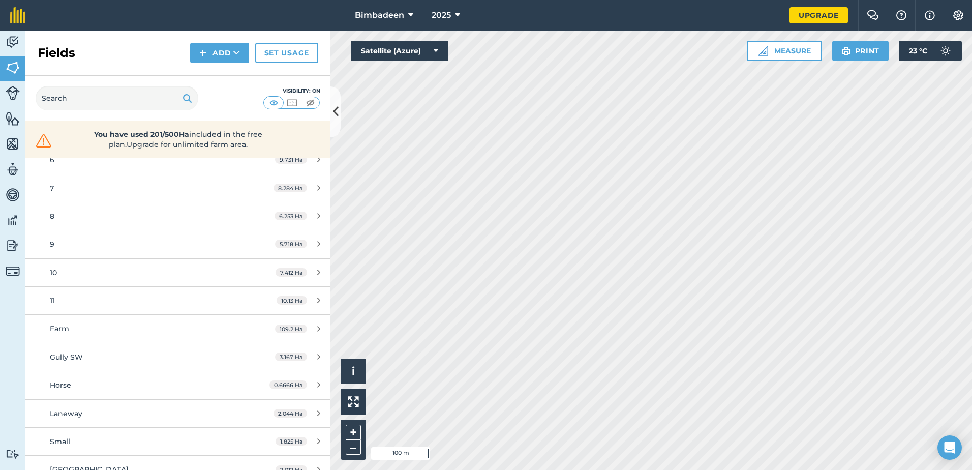
scroll to position [242, 0]
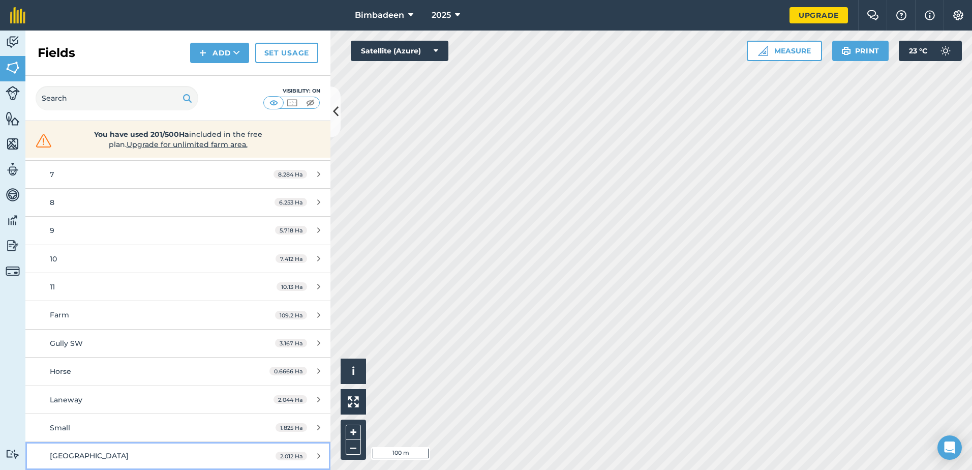
click at [306, 453] on div "2.012 Ha" at bounding box center [297, 456] width 65 height 8
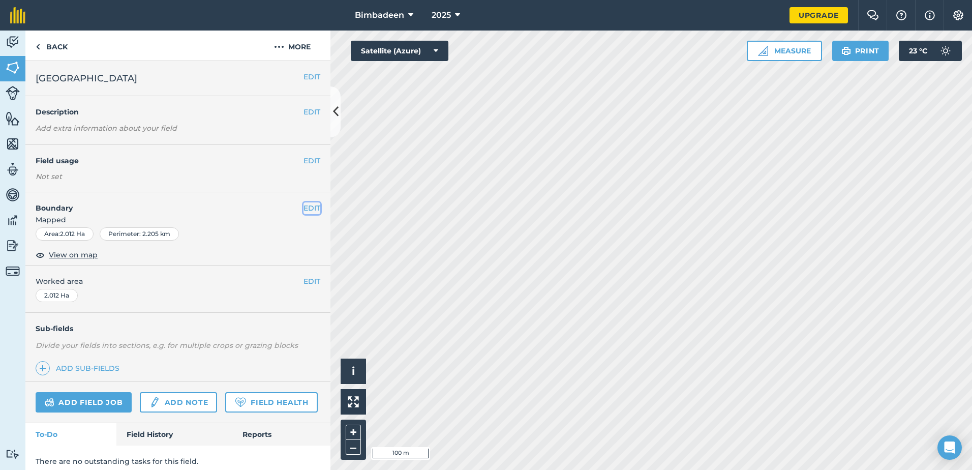
click at [306, 206] on button "EDIT" at bounding box center [311, 207] width 17 height 11
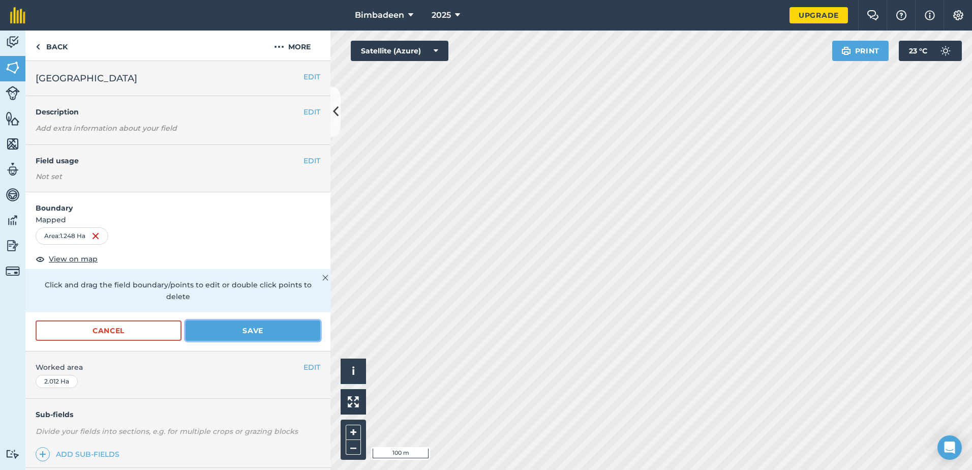
click at [217, 327] on button "Save" at bounding box center [253, 330] width 135 height 20
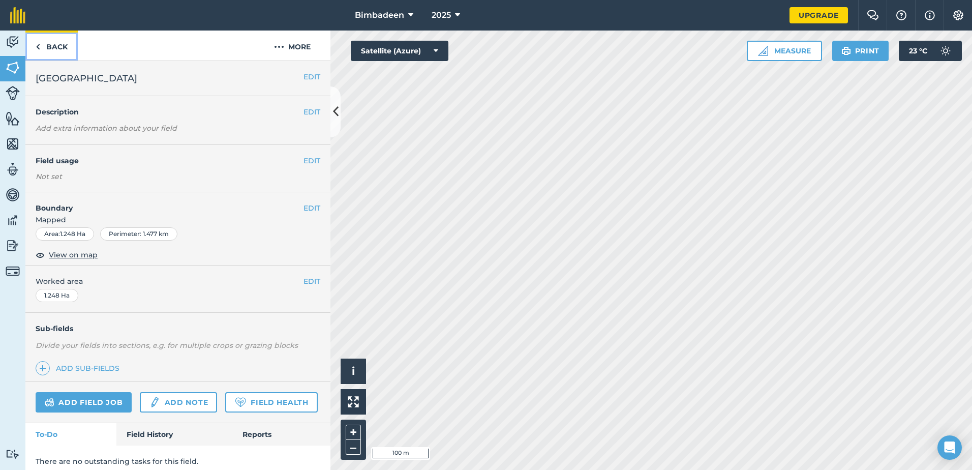
click at [37, 47] on img at bounding box center [38, 47] width 5 height 12
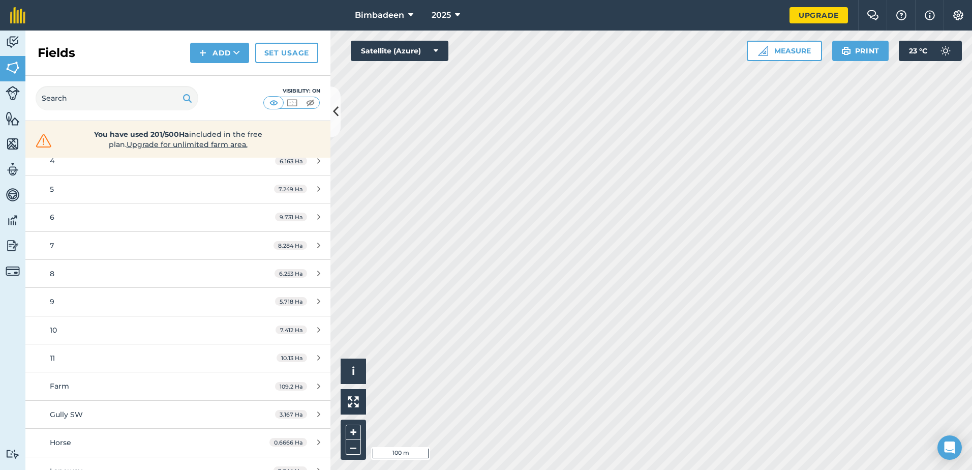
scroll to position [203, 0]
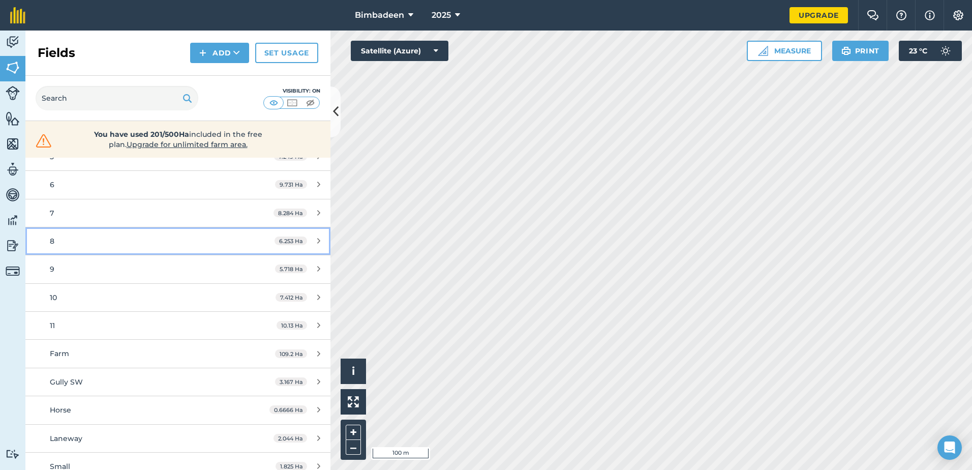
click at [317, 238] on icon at bounding box center [318, 241] width 3 height 8
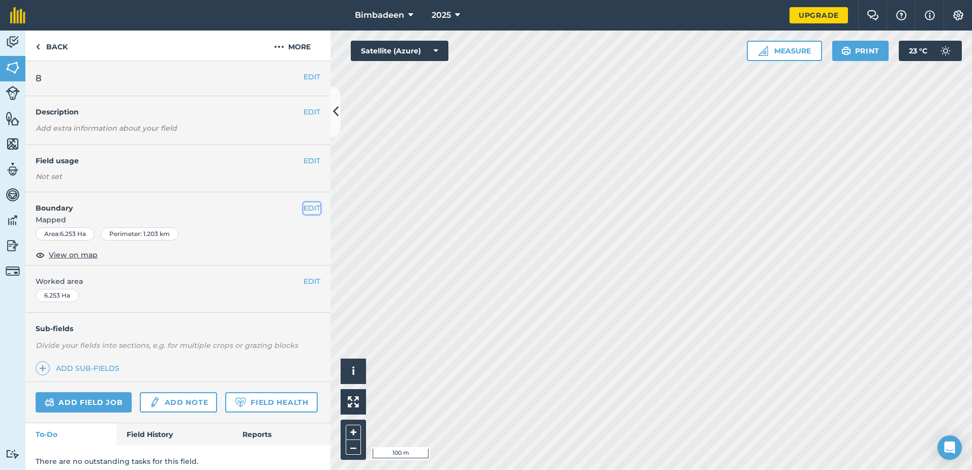
click at [308, 207] on button "EDIT" at bounding box center [311, 207] width 17 height 11
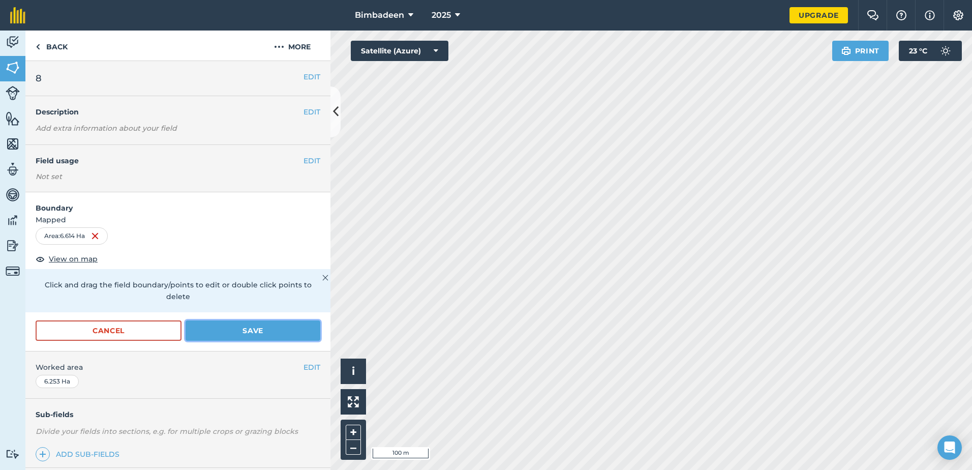
click at [253, 331] on button "Save" at bounding box center [253, 330] width 135 height 20
click at [37, 41] on img at bounding box center [38, 47] width 5 height 12
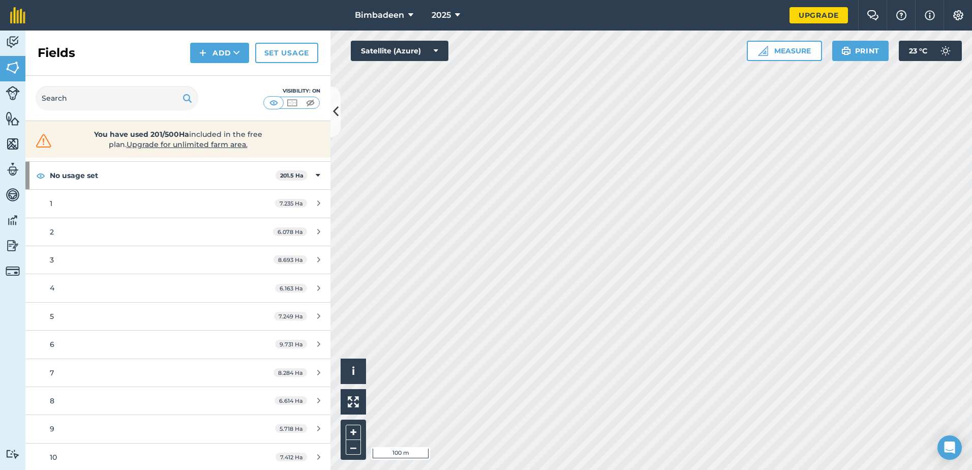
scroll to position [102, 0]
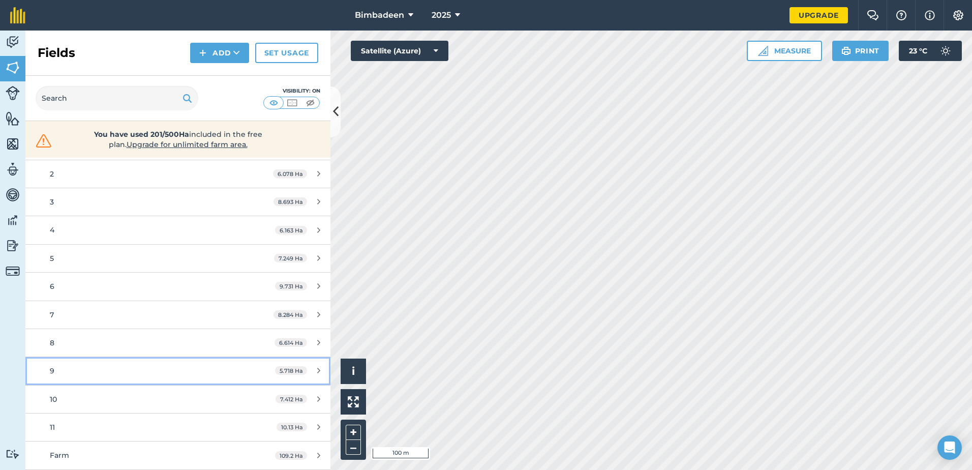
click at [92, 367] on div "9" at bounding box center [145, 370] width 191 height 11
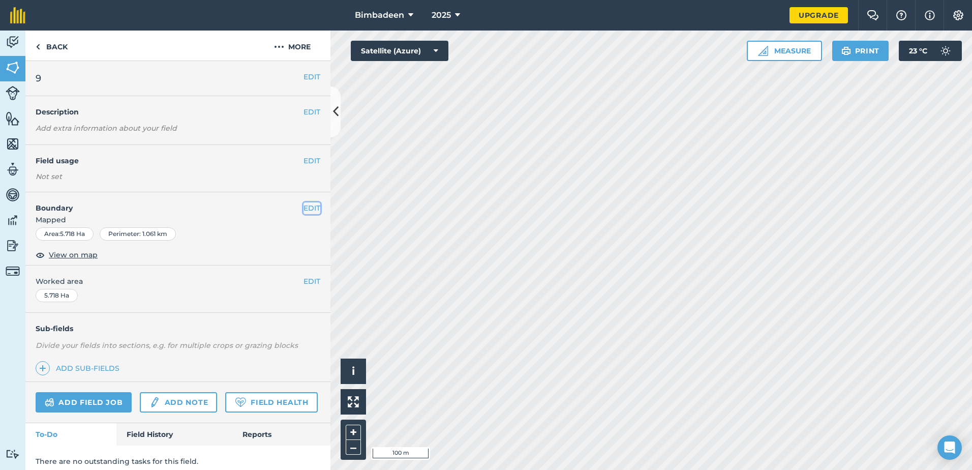
click at [308, 213] on button "EDIT" at bounding box center [311, 207] width 17 height 11
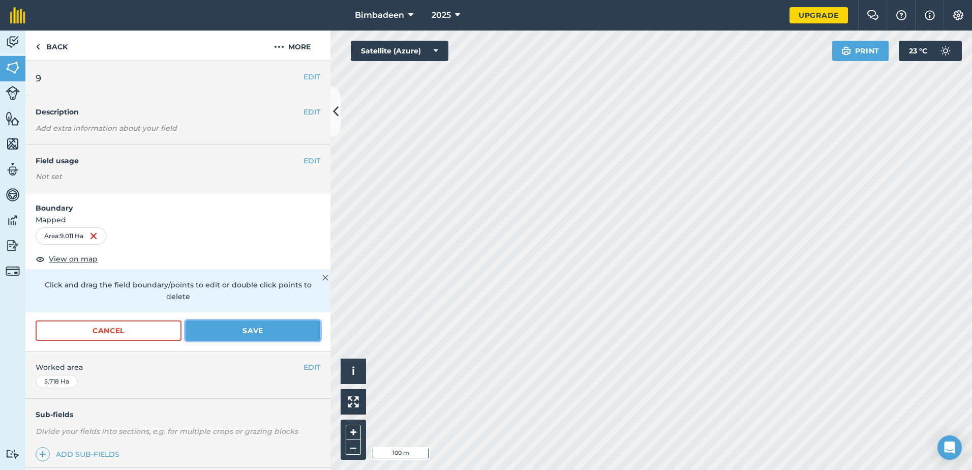
click at [219, 332] on button "Save" at bounding box center [253, 330] width 135 height 20
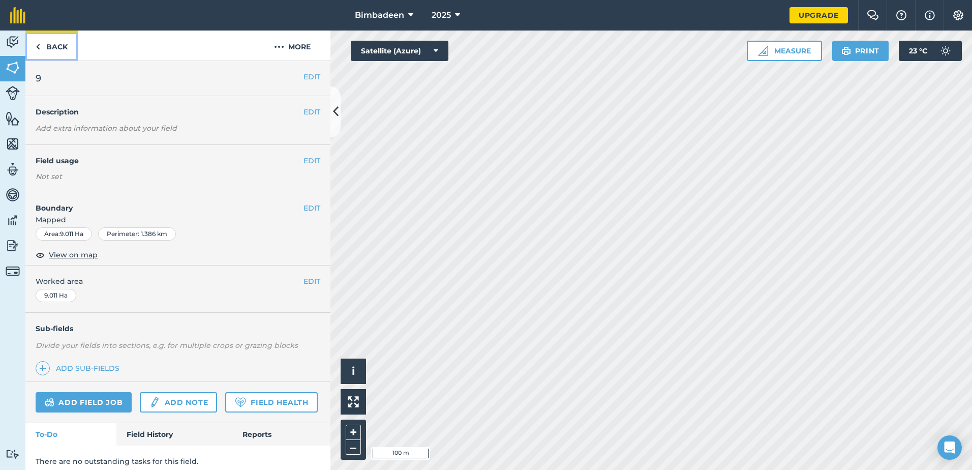
click at [52, 48] on link "Back" at bounding box center [51, 45] width 52 height 30
